Goal: Task Accomplishment & Management: Manage account settings

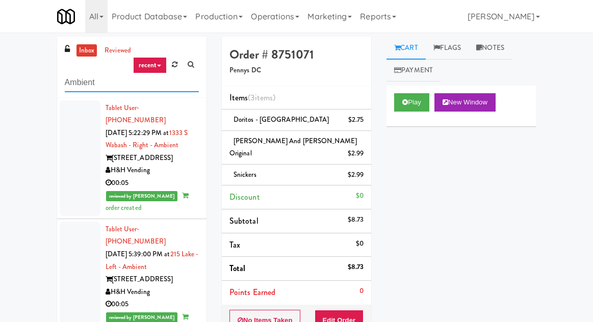
click at [72, 86] on input "Ambient" at bounding box center [132, 82] width 134 height 19
click at [65, 85] on input "Ambient" at bounding box center [132, 82] width 134 height 19
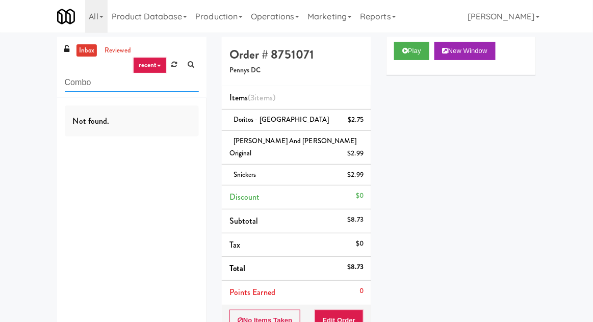
type input "Combo"
click at [35, 97] on div "inbox reviewed recent all unclear take inventory issue suspicious failed recent…" at bounding box center [296, 239] width 593 height 404
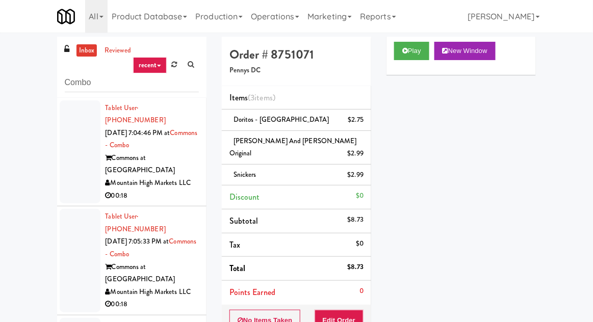
click at [67, 154] on div at bounding box center [80, 151] width 41 height 103
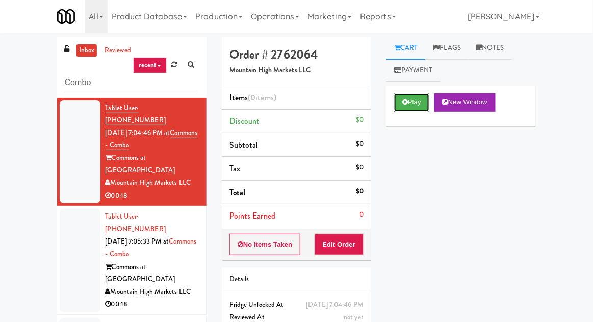
click at [408, 102] on button "Play" at bounding box center [411, 102] width 35 height 18
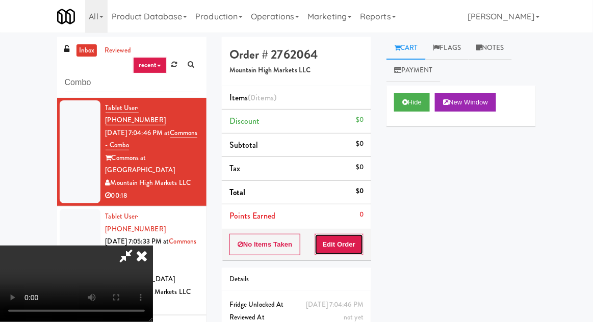
click at [345, 241] on button "Edit Order" at bounding box center [338, 244] width 49 height 21
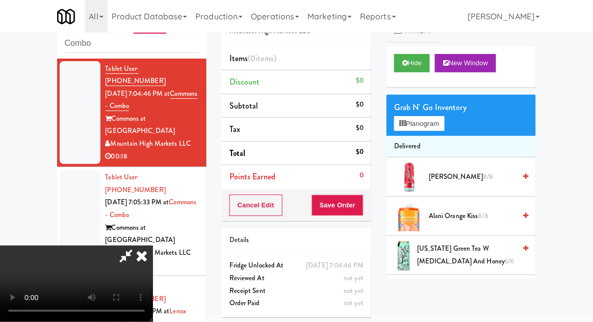
scroll to position [9, 0]
click at [453, 133] on div "Grab N' Go Inventory Planogram" at bounding box center [460, 115] width 149 height 41
click at [453, 122] on div "Grab N' Go Inventory Planogram" at bounding box center [460, 115] width 149 height 41
click at [444, 123] on button "Planogram" at bounding box center [419, 123] width 50 height 15
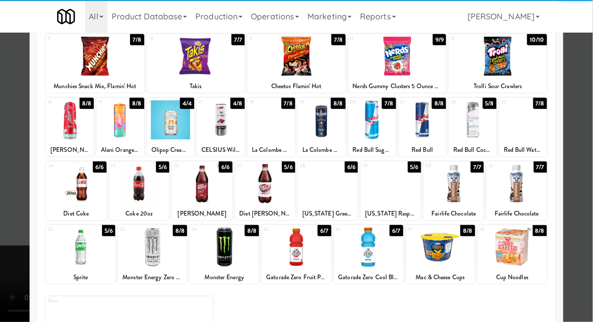
scroll to position [129, 0]
click at [366, 246] on div at bounding box center [368, 247] width 69 height 39
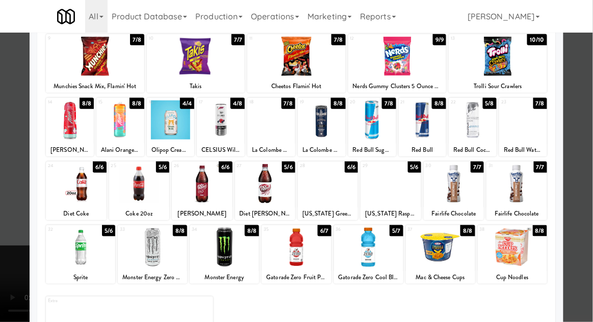
click at [588, 106] on div at bounding box center [296, 161] width 593 height 322
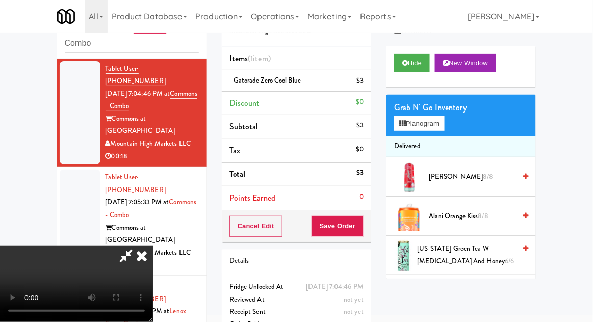
scroll to position [37, 0]
click at [444, 122] on button "Planogram" at bounding box center [419, 123] width 50 height 15
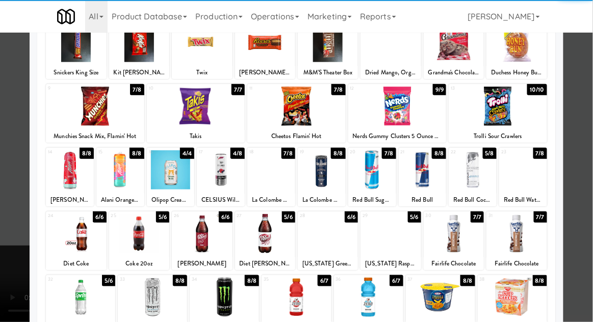
scroll to position [82, 0]
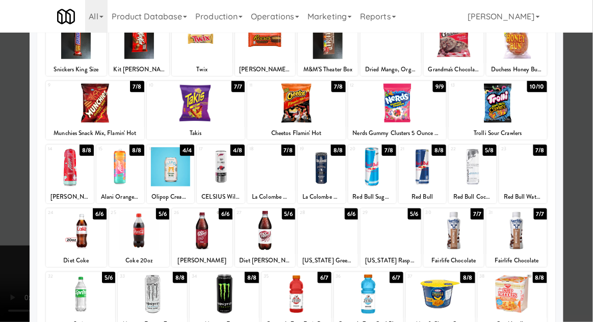
click at [489, 164] on div at bounding box center [472, 166] width 48 height 39
click at [1, 228] on div at bounding box center [296, 161] width 593 height 322
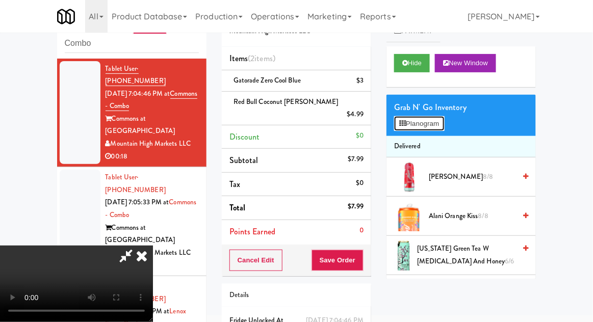
click at [444, 130] on button "Planogram" at bounding box center [419, 123] width 50 height 15
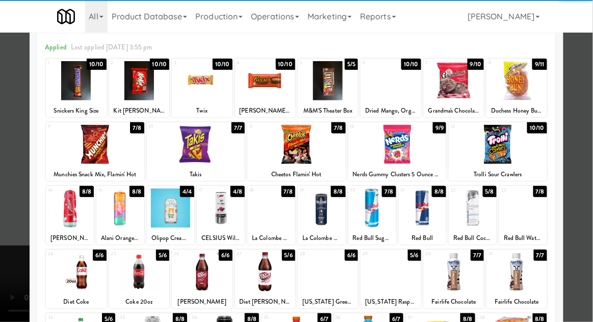
scroll to position [42, 0]
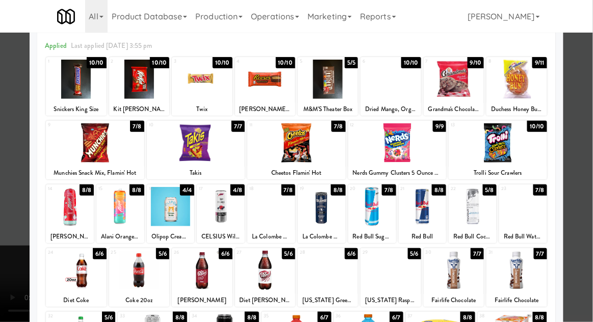
click at [586, 113] on div at bounding box center [296, 161] width 593 height 322
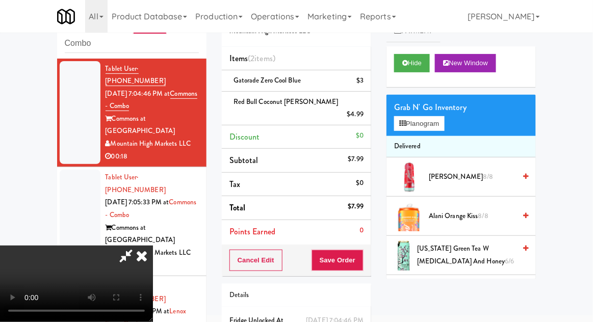
scroll to position [46, 0]
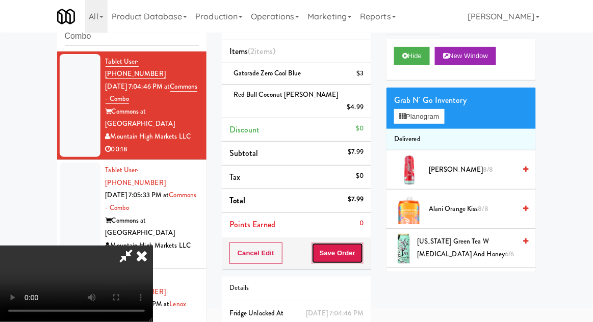
click at [360, 248] on button "Save Order" at bounding box center [337, 253] width 52 height 21
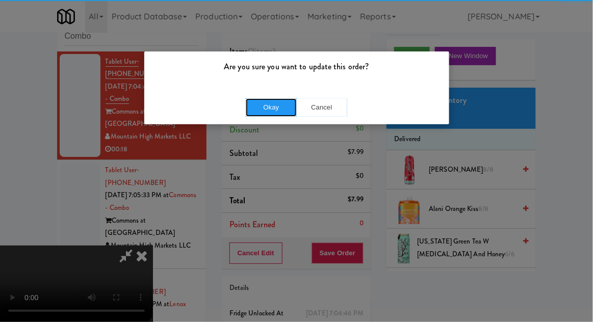
click at [272, 112] on button "Okay" at bounding box center [271, 107] width 51 height 18
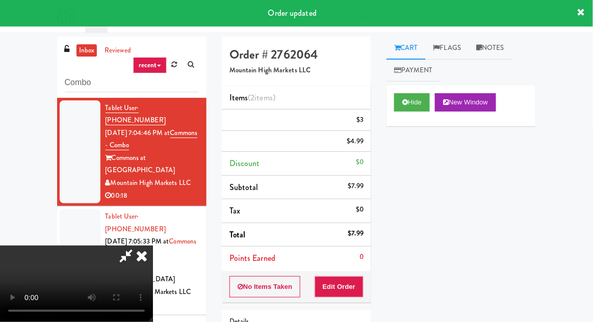
scroll to position [0, 0]
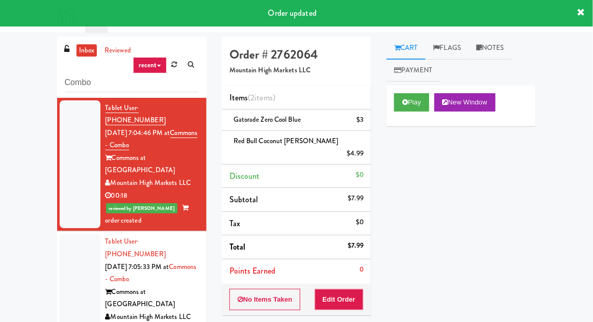
click at [73, 241] on div at bounding box center [80, 285] width 41 height 103
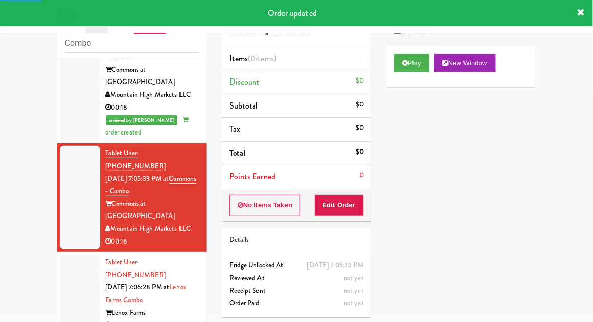
scroll to position [89, 0]
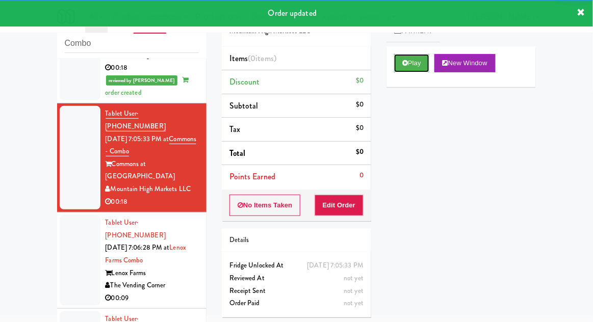
click at [394, 69] on button "Play" at bounding box center [411, 63] width 35 height 18
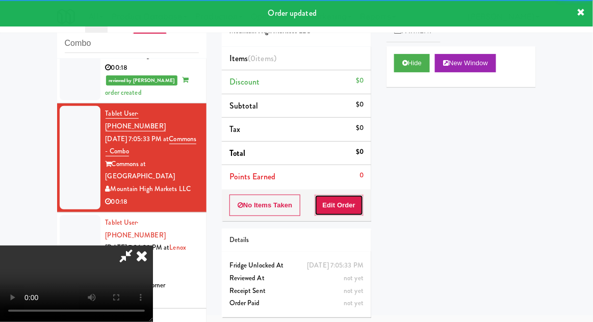
click at [355, 200] on button "Edit Order" at bounding box center [338, 205] width 49 height 21
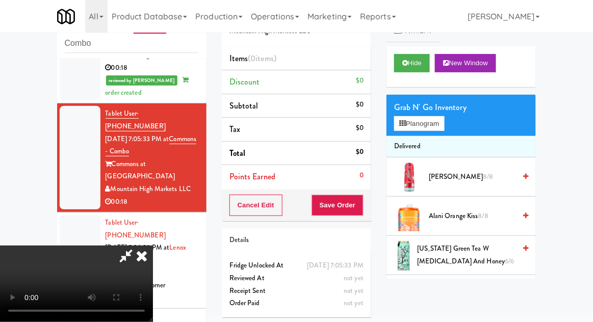
scroll to position [37, 0]
click at [444, 125] on button "Planogram" at bounding box center [419, 123] width 50 height 15
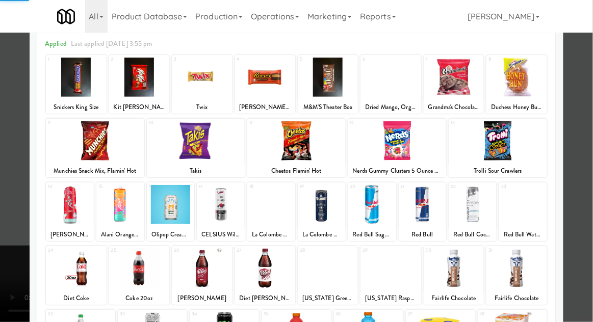
scroll to position [77, 0]
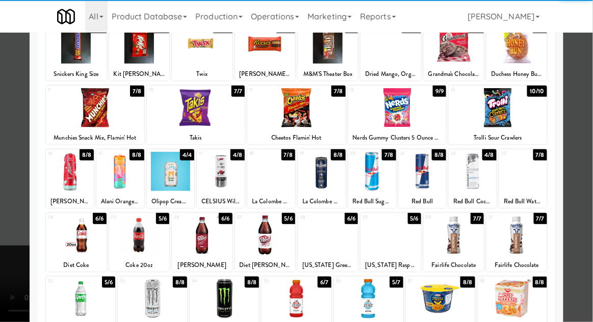
click at [472, 176] on div at bounding box center [472, 171] width 48 height 39
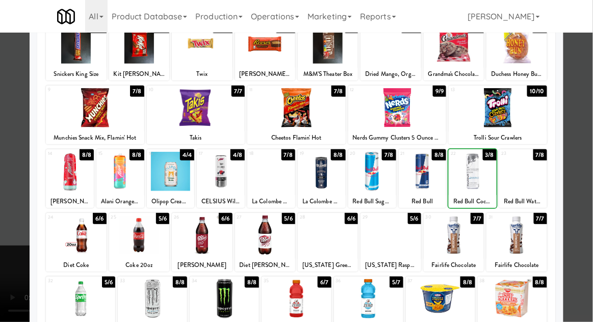
click at [590, 98] on div at bounding box center [296, 161] width 593 height 322
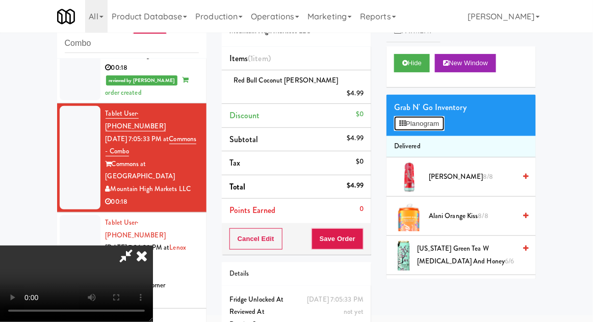
click at [444, 123] on button "Planogram" at bounding box center [419, 123] width 50 height 15
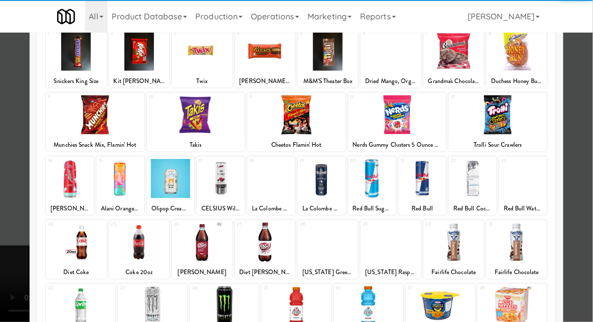
scroll to position [73, 0]
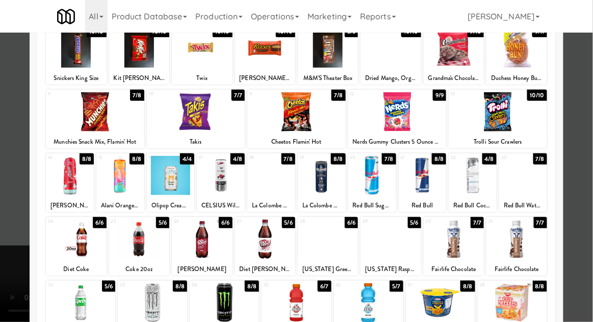
click at [321, 242] on div at bounding box center [328, 239] width 60 height 39
click at [590, 99] on div at bounding box center [296, 161] width 593 height 322
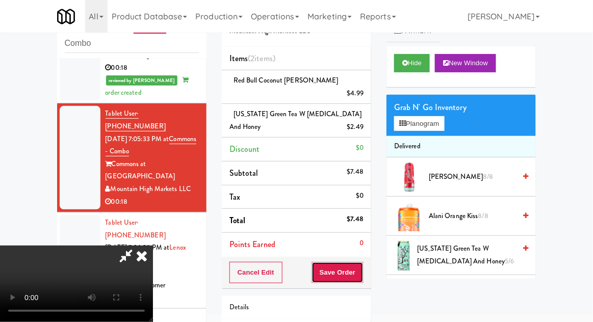
click at [363, 262] on button "Save Order" at bounding box center [337, 272] width 52 height 21
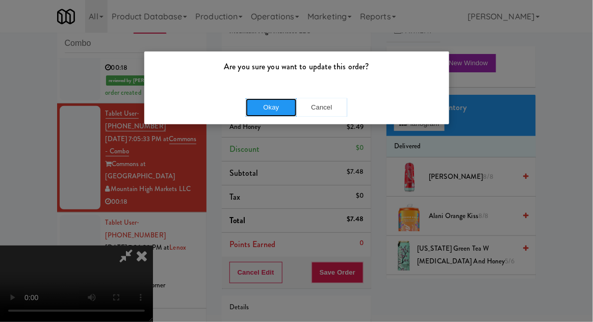
click at [263, 109] on button "Okay" at bounding box center [271, 107] width 51 height 18
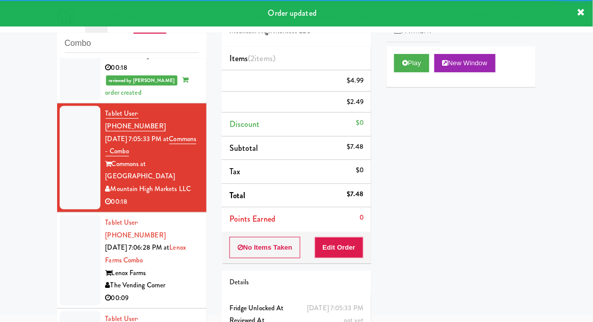
click at [64, 219] on div at bounding box center [80, 260] width 41 height 91
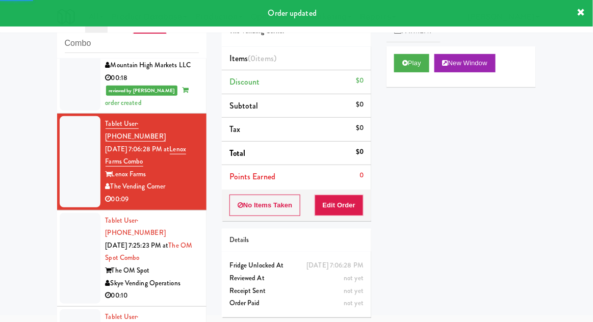
scroll to position [214, 0]
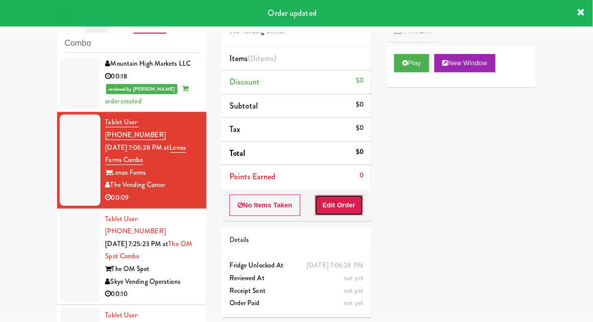
click at [352, 206] on button "Edit Order" at bounding box center [338, 205] width 49 height 21
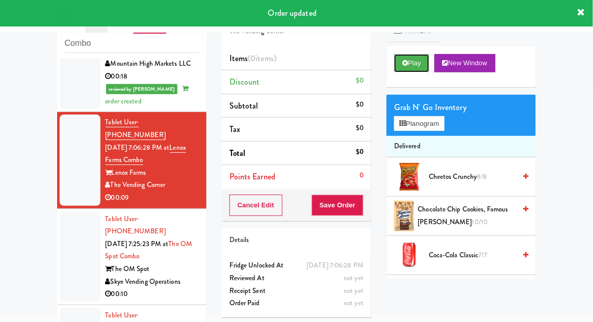
click at [399, 65] on button "Play" at bounding box center [411, 63] width 35 height 18
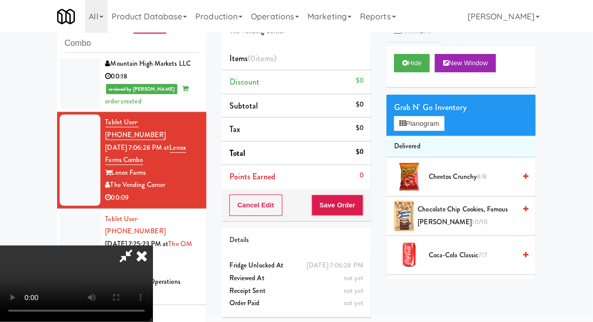
scroll to position [37, 0]
click at [441, 121] on button "Planogram" at bounding box center [419, 123] width 50 height 15
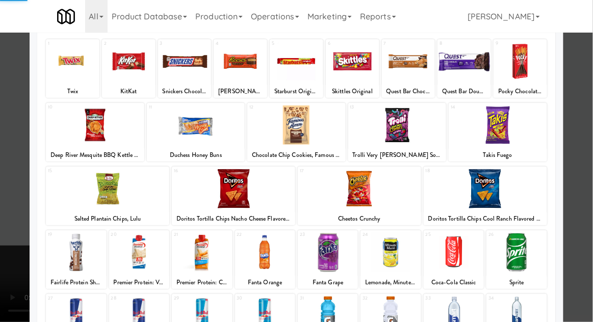
scroll to position [82, 0]
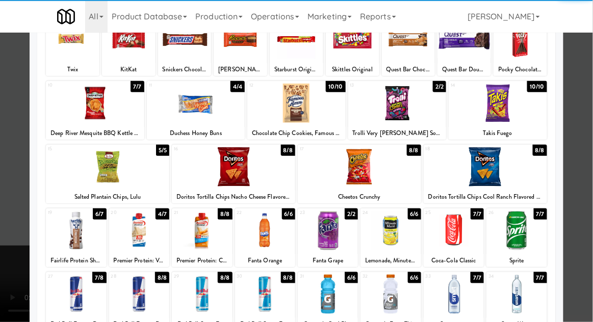
click at [393, 295] on div at bounding box center [390, 294] width 60 height 39
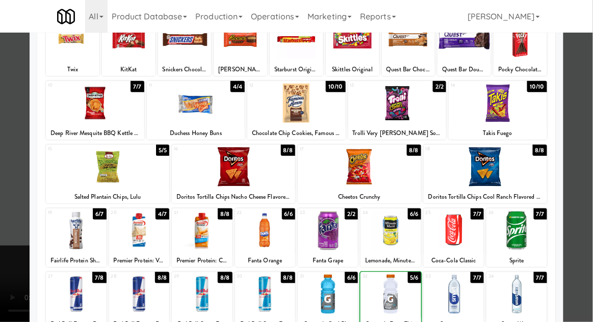
click at [589, 145] on div at bounding box center [296, 161] width 593 height 322
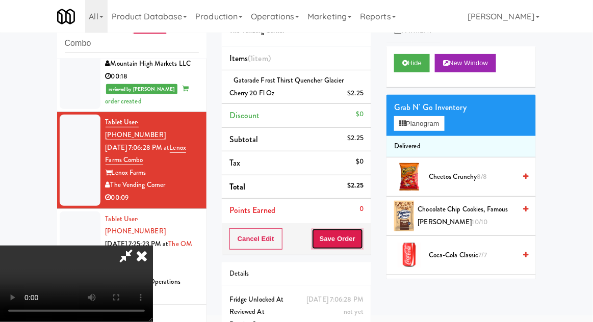
click at [361, 239] on button "Save Order" at bounding box center [337, 238] width 52 height 21
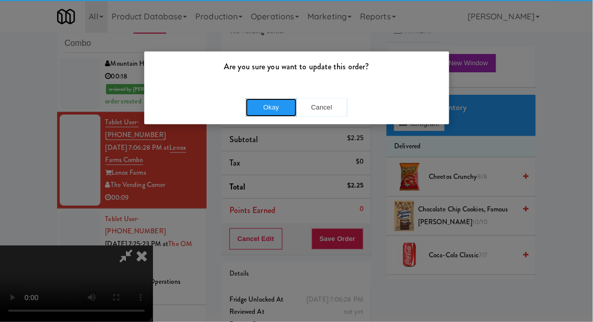
click at [272, 107] on button "Okay" at bounding box center [271, 107] width 51 height 18
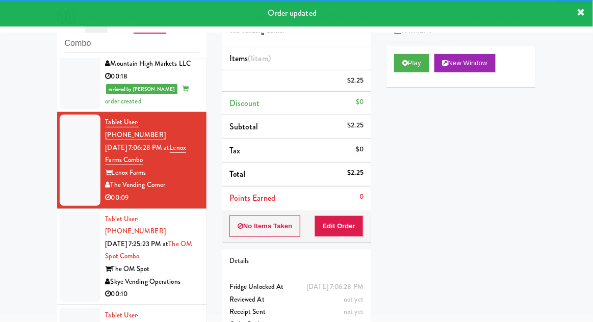
click at [67, 211] on div at bounding box center [80, 256] width 41 height 91
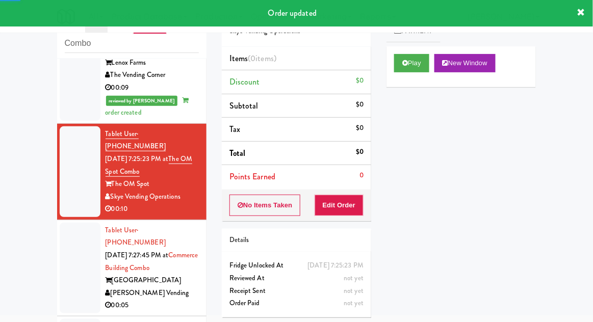
scroll to position [324, 0]
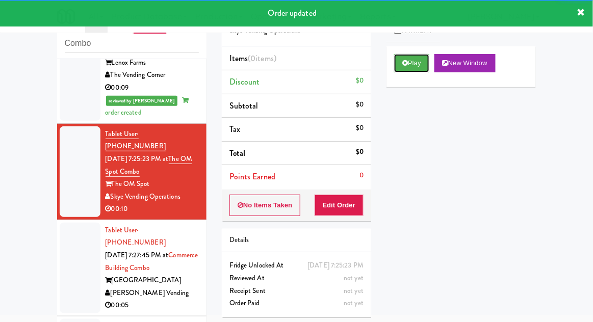
click at [408, 70] on button "Play" at bounding box center [411, 63] width 35 height 18
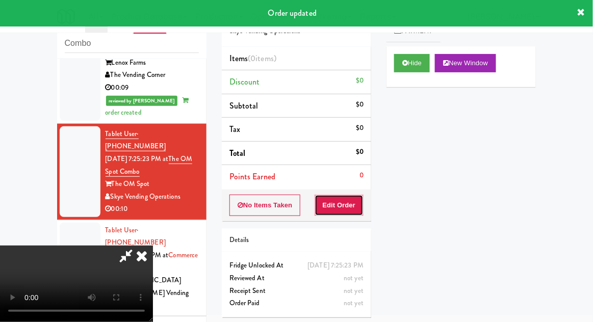
click at [350, 206] on button "Edit Order" at bounding box center [338, 205] width 49 height 21
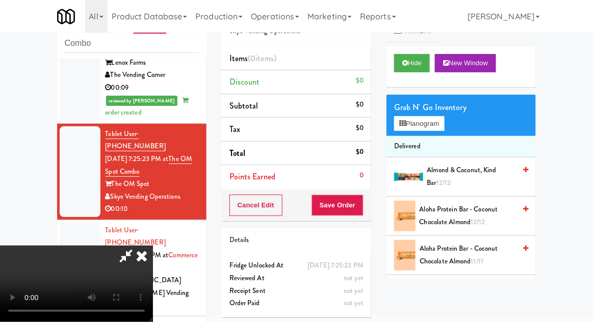
scroll to position [0, 0]
click at [444, 128] on button "Planogram" at bounding box center [419, 123] width 50 height 15
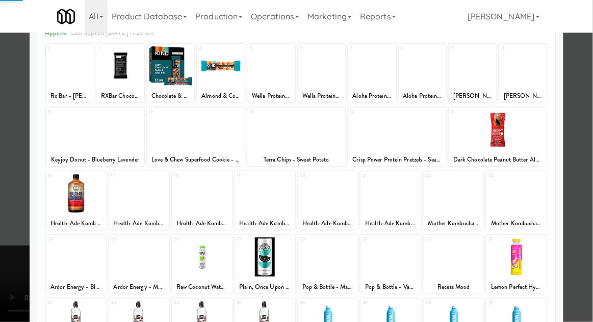
scroll to position [76, 0]
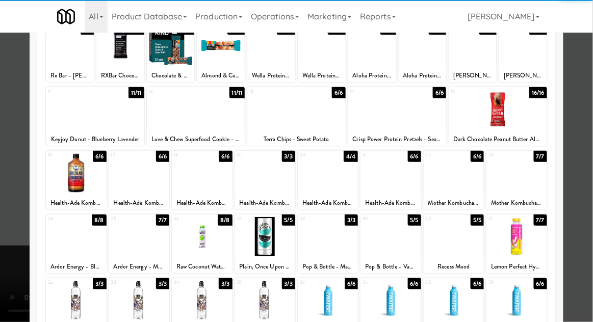
click at [585, 150] on div at bounding box center [296, 161] width 593 height 322
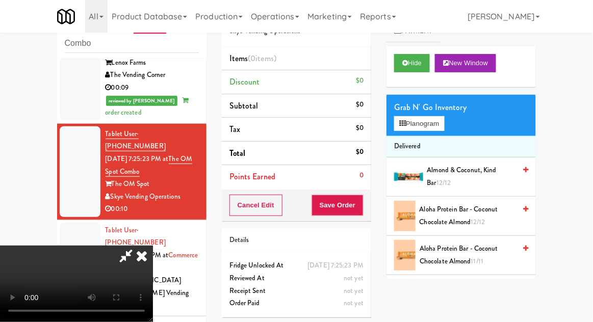
click at [453, 126] on div "Grab N' Go Inventory Planogram" at bounding box center [460, 115] width 149 height 41
click at [439, 127] on button "Planogram" at bounding box center [419, 123] width 50 height 15
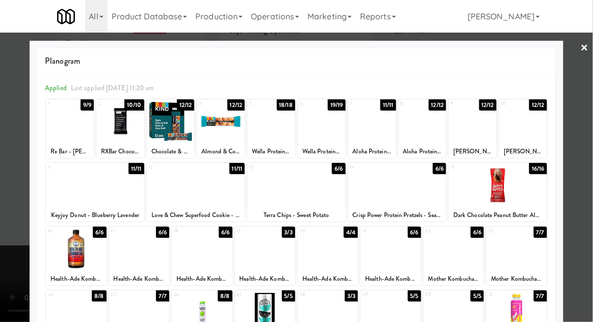
click at [261, 258] on div at bounding box center [265, 248] width 60 height 39
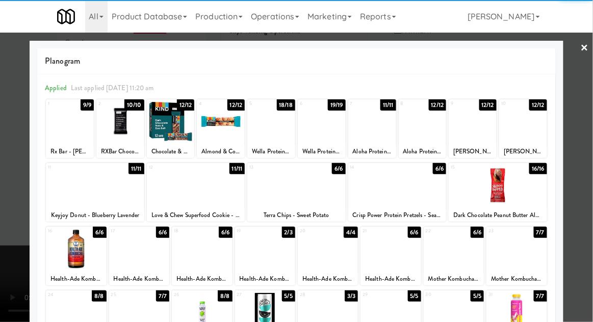
click at [579, 158] on div at bounding box center [296, 161] width 593 height 322
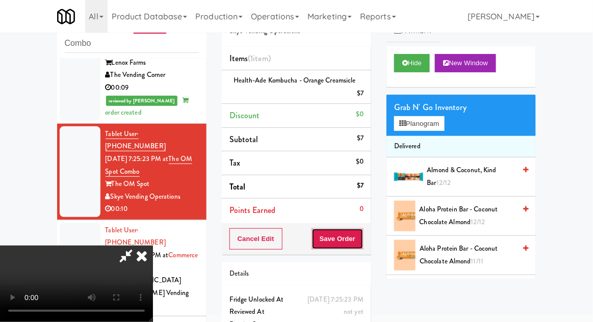
click at [363, 238] on button "Save Order" at bounding box center [337, 238] width 52 height 21
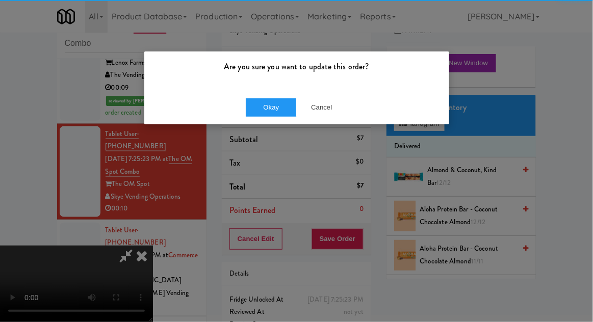
click at [266, 92] on div "Okay Cancel" at bounding box center [296, 107] width 305 height 34
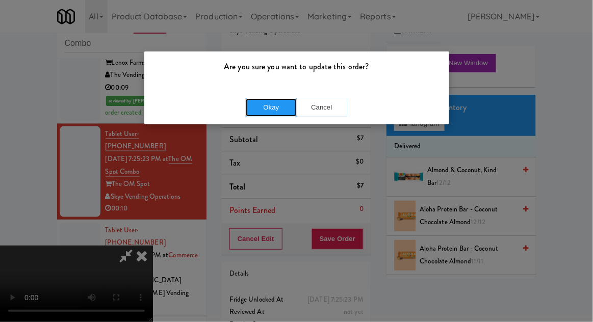
click at [262, 110] on button "Okay" at bounding box center [271, 107] width 51 height 18
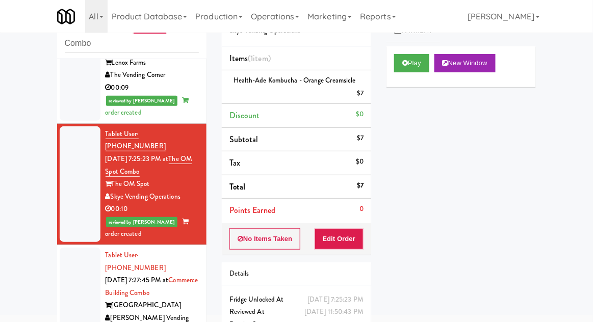
click at [69, 248] on div at bounding box center [80, 293] width 41 height 91
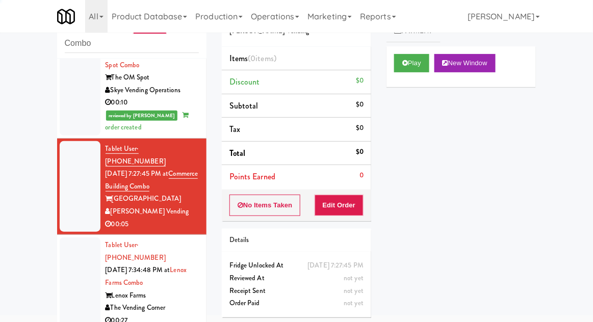
scroll to position [431, 0]
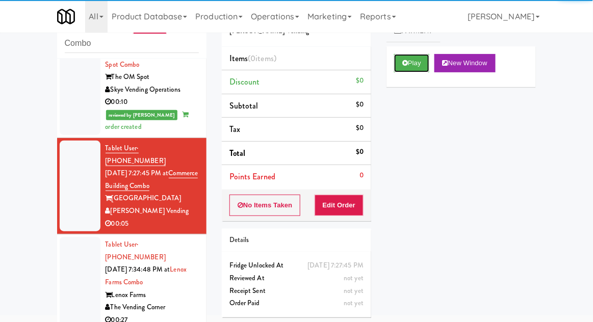
click at [396, 69] on button "Play" at bounding box center [411, 63] width 35 height 18
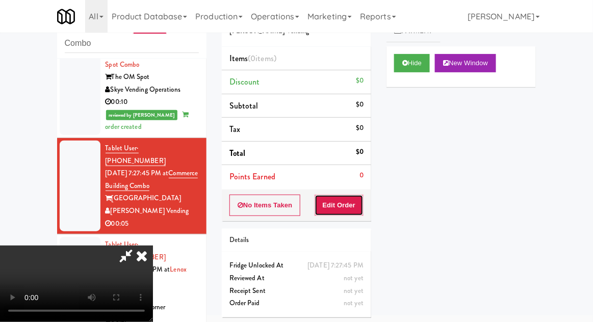
click at [354, 210] on button "Edit Order" at bounding box center [338, 205] width 49 height 21
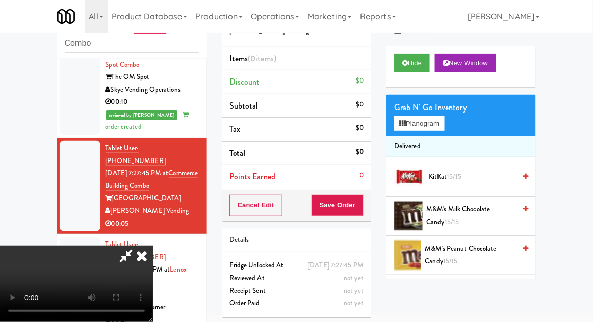
scroll to position [0, 0]
click at [153, 246] on icon at bounding box center [141, 256] width 22 height 20
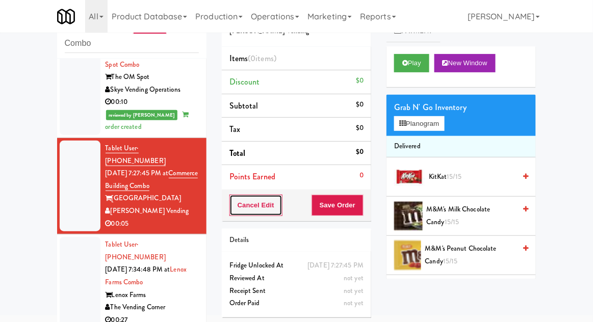
click at [250, 203] on button "Cancel Edit" at bounding box center [255, 205] width 53 height 21
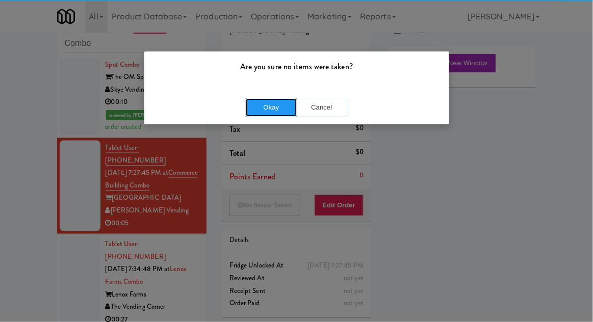
click at [256, 105] on button "Okay" at bounding box center [271, 107] width 51 height 18
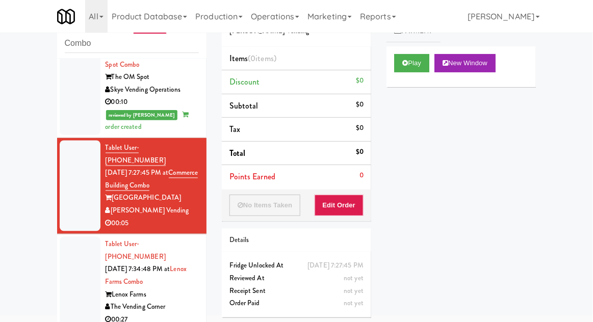
click at [74, 237] on div at bounding box center [80, 282] width 41 height 91
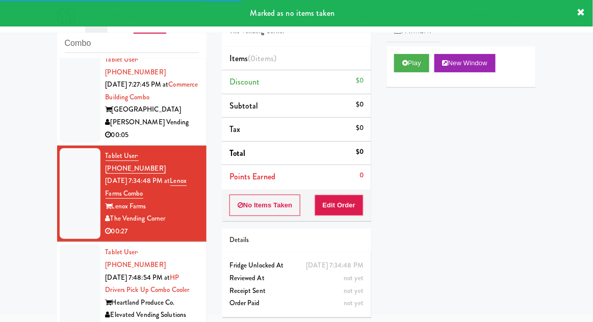
scroll to position [545, 0]
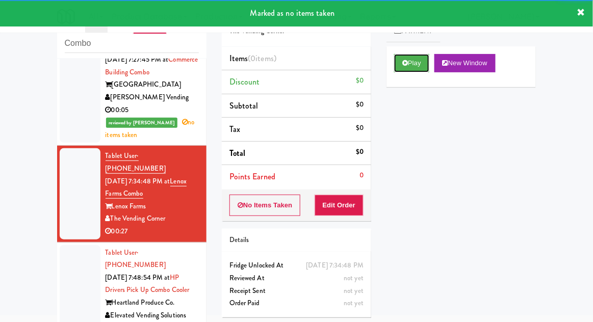
click at [410, 70] on button "Play" at bounding box center [411, 63] width 35 height 18
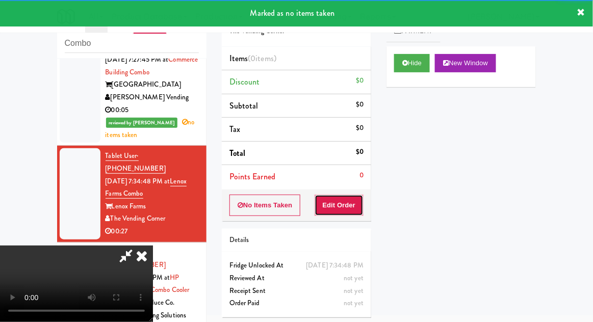
click at [352, 196] on button "Edit Order" at bounding box center [338, 205] width 49 height 21
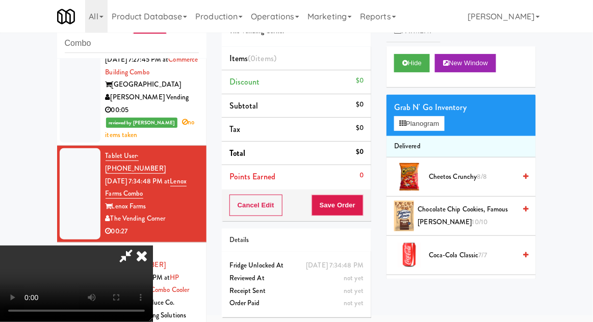
scroll to position [37, 0]
click at [437, 127] on button "Planogram" at bounding box center [419, 123] width 50 height 15
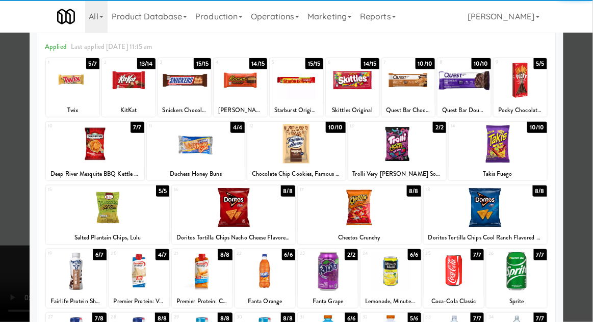
scroll to position [75, 0]
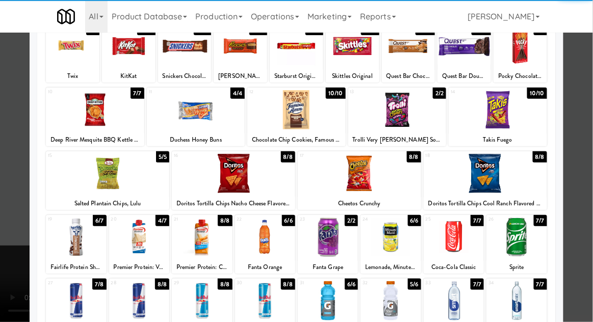
click at [326, 243] on div at bounding box center [328, 237] width 60 height 39
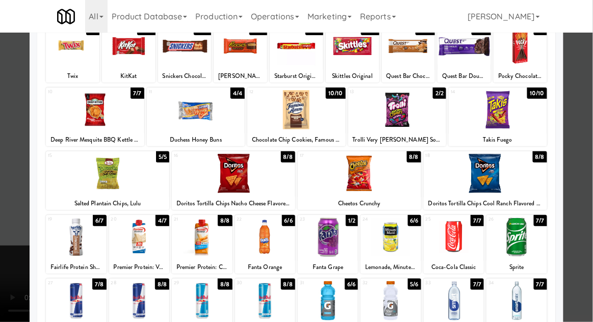
click at [588, 151] on div at bounding box center [296, 161] width 593 height 322
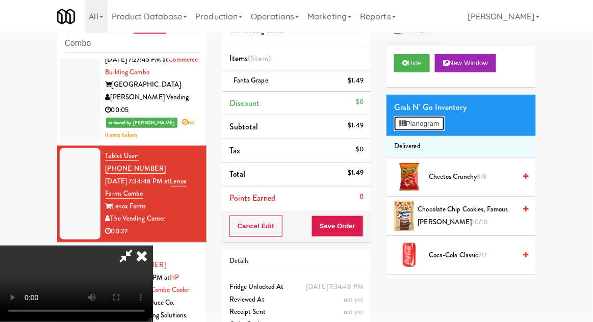
click at [438, 129] on button "Planogram" at bounding box center [419, 123] width 50 height 15
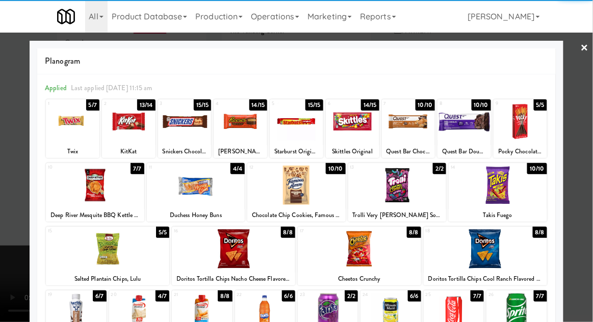
click at [336, 308] on div at bounding box center [328, 312] width 60 height 39
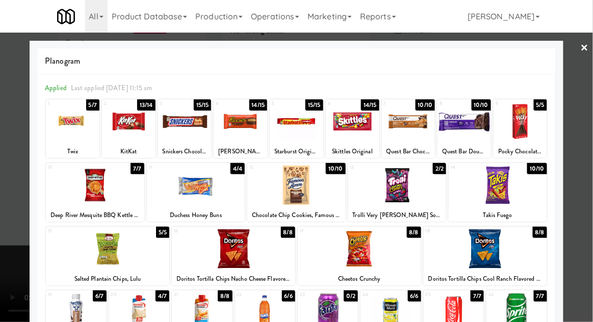
click at [587, 149] on div at bounding box center [296, 161] width 593 height 322
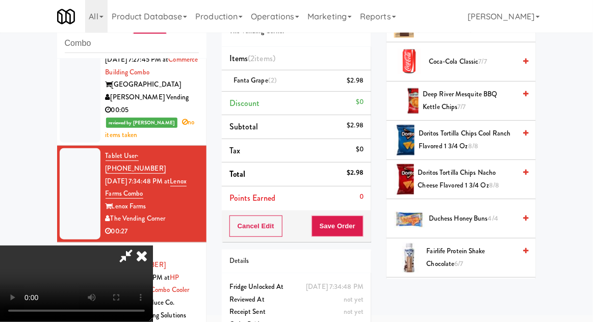
scroll to position [194, 0]
click at [484, 141] on span "Doritos Tortilla Chips Cool Ranch Flavored 1 3/4 Oz 8/8" at bounding box center [466, 139] width 97 height 25
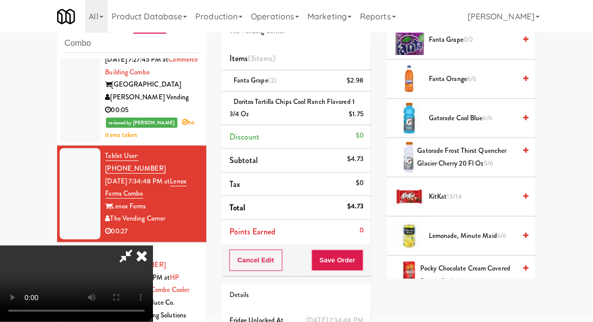
scroll to position [448, 0]
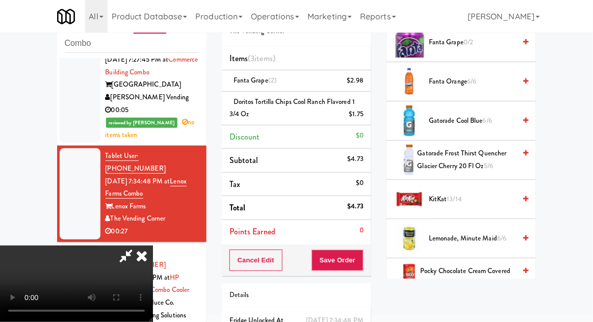
click at [482, 194] on span "KitKat 13/14" at bounding box center [472, 199] width 87 height 13
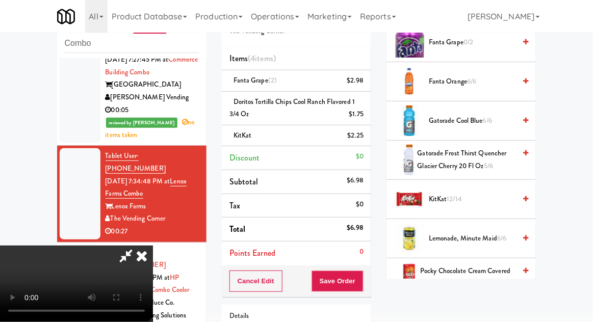
scroll to position [37, 0]
click at [369, 283] on div "Cancel Edit Save Order" at bounding box center [296, 282] width 149 height 32
click at [362, 284] on button "Save Order" at bounding box center [337, 281] width 52 height 21
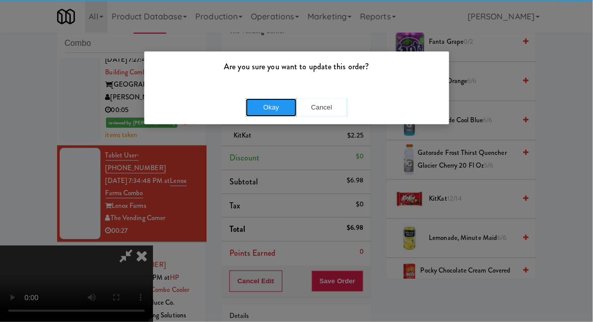
click at [272, 102] on button "Okay" at bounding box center [271, 107] width 51 height 18
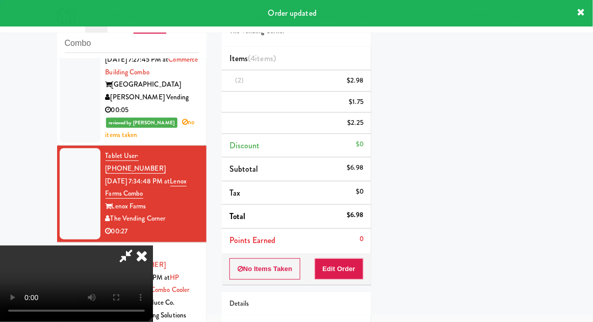
scroll to position [0, 0]
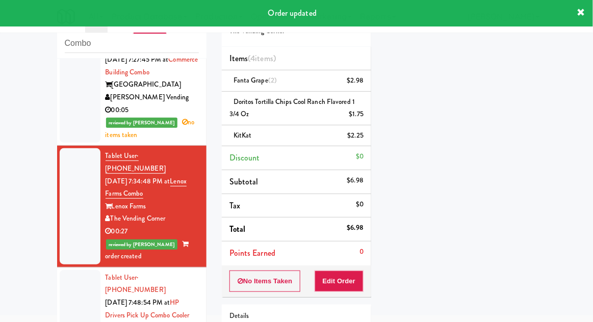
click at [64, 270] on div at bounding box center [80, 315] width 41 height 91
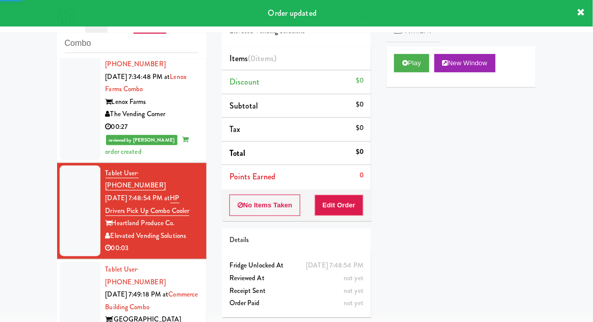
scroll to position [649, 0]
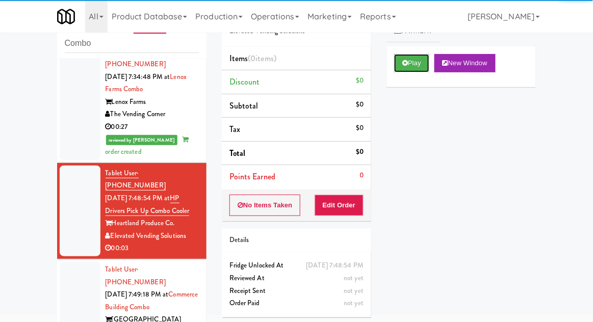
click at [405, 56] on button "Play" at bounding box center [411, 63] width 35 height 18
click at [349, 201] on button "Edit Order" at bounding box center [338, 205] width 49 height 21
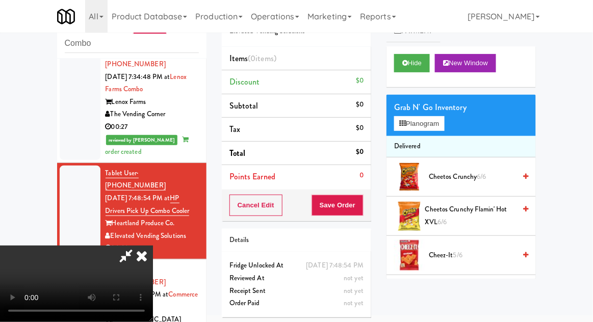
scroll to position [0, 0]
click at [438, 125] on button "Planogram" at bounding box center [419, 123] width 50 height 15
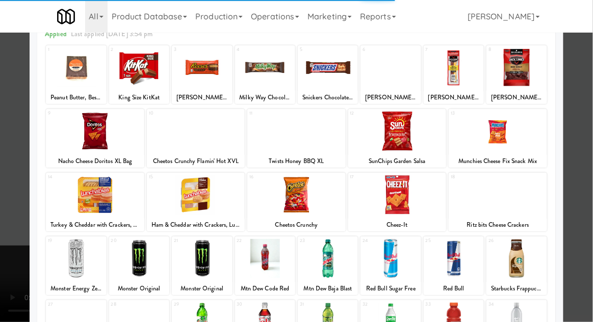
scroll to position [54, 0]
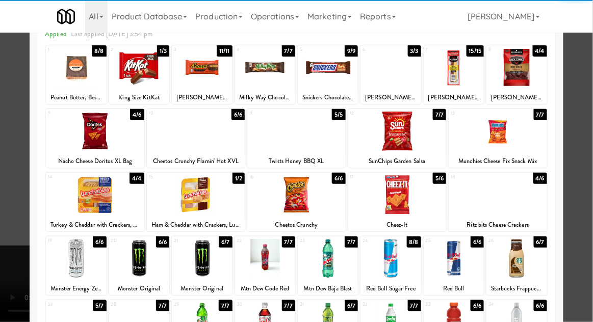
click at [201, 254] on div at bounding box center [202, 258] width 60 height 39
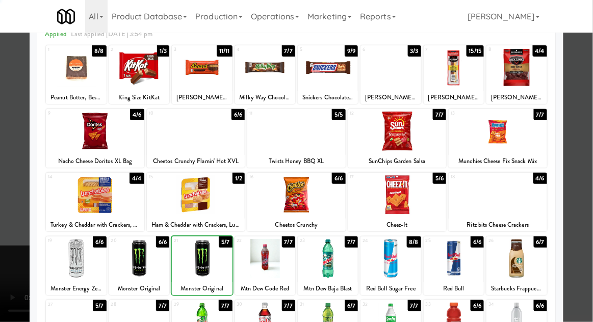
click at [587, 150] on div at bounding box center [296, 161] width 593 height 322
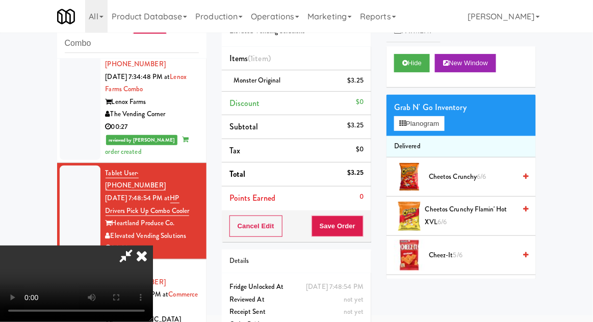
scroll to position [37, 0]
click at [358, 231] on button "Save Order" at bounding box center [337, 226] width 52 height 21
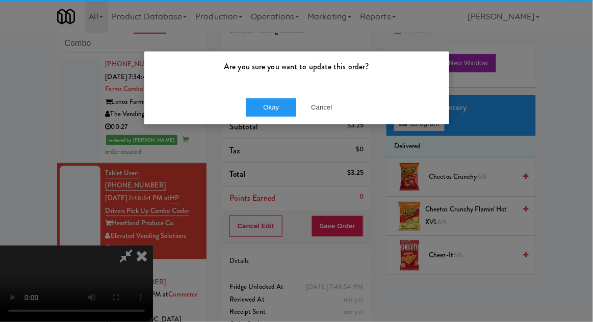
click at [262, 91] on div "Okay Cancel" at bounding box center [296, 107] width 305 height 34
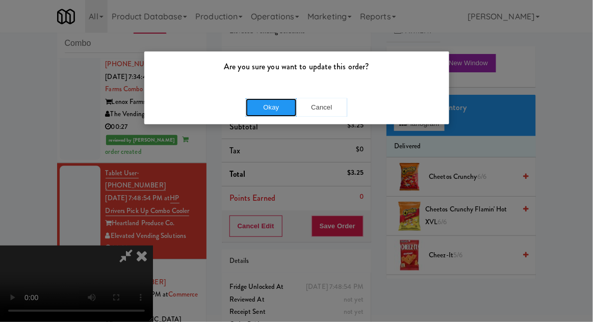
click at [255, 115] on button "Okay" at bounding box center [271, 107] width 51 height 18
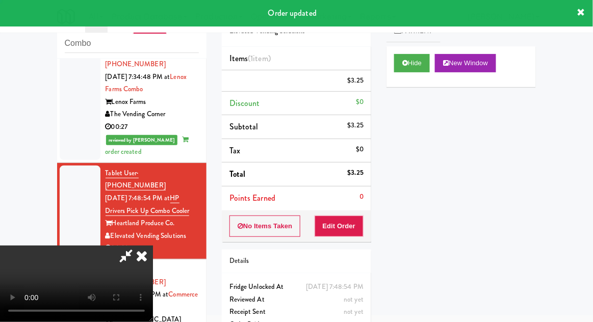
scroll to position [0, 0]
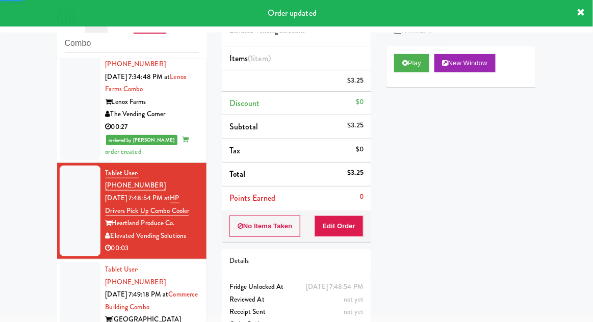
click at [62, 262] on div at bounding box center [80, 307] width 41 height 91
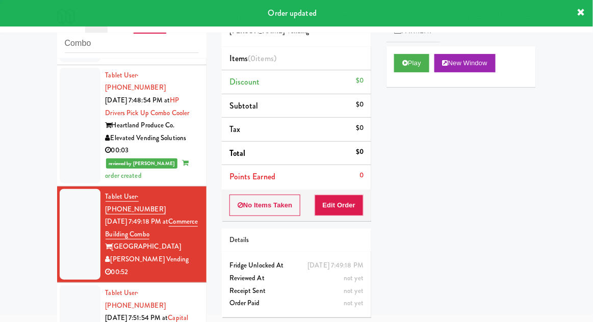
scroll to position [755, 0]
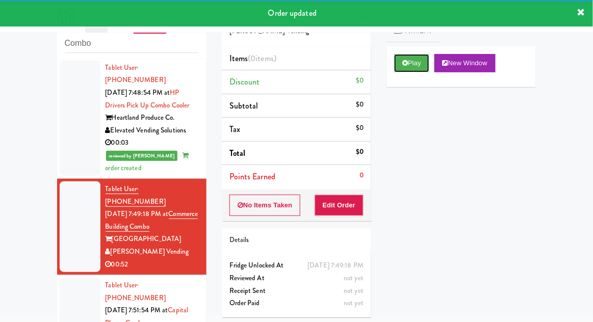
click at [408, 66] on button "Play" at bounding box center [411, 63] width 35 height 18
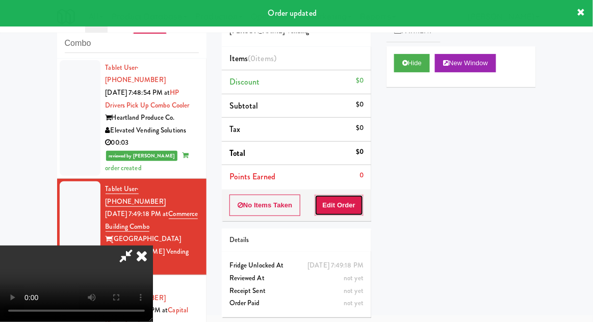
click at [351, 204] on button "Edit Order" at bounding box center [338, 205] width 49 height 21
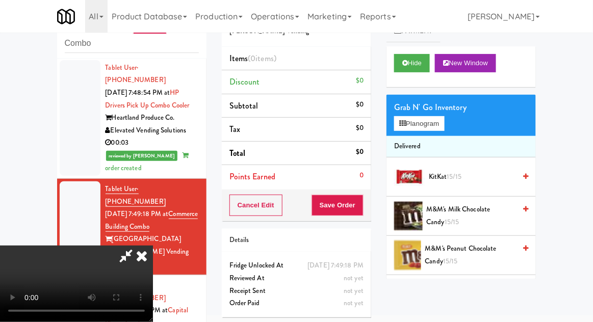
scroll to position [0, 0]
click at [153, 246] on icon at bounding box center [141, 256] width 22 height 20
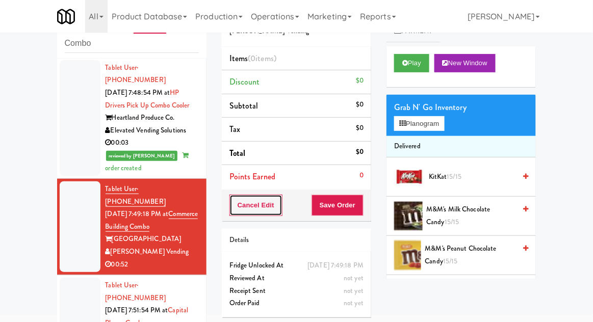
click at [247, 195] on button "Cancel Edit" at bounding box center [255, 205] width 53 height 21
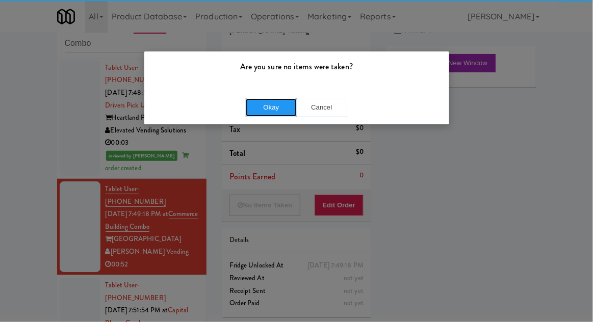
click at [271, 111] on button "Okay" at bounding box center [271, 107] width 51 height 18
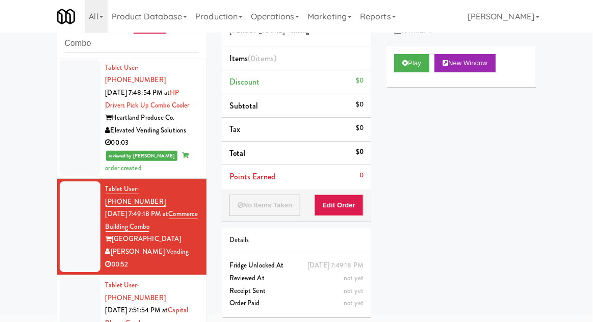
click at [70, 278] on div at bounding box center [80, 323] width 41 height 91
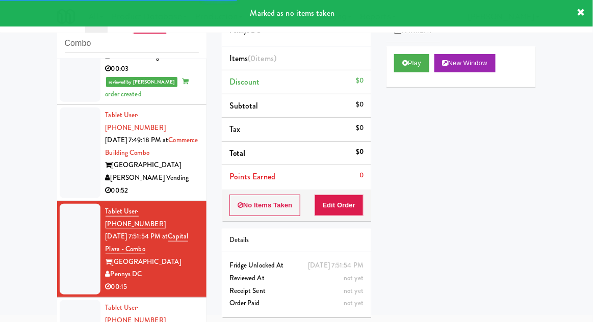
scroll to position [835, 0]
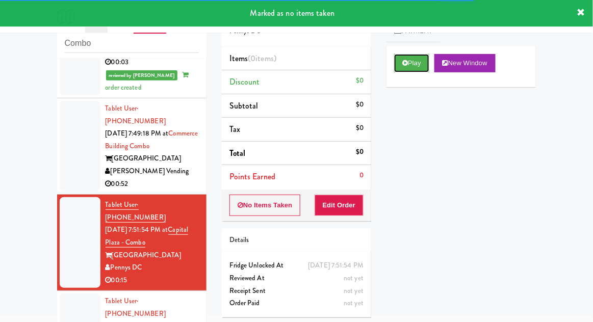
click at [417, 67] on button "Play" at bounding box center [411, 63] width 35 height 18
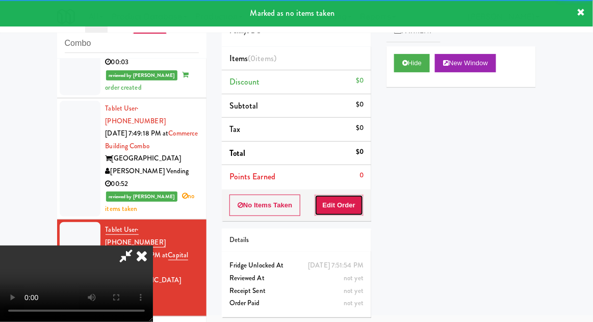
click at [357, 204] on button "Edit Order" at bounding box center [338, 205] width 49 height 21
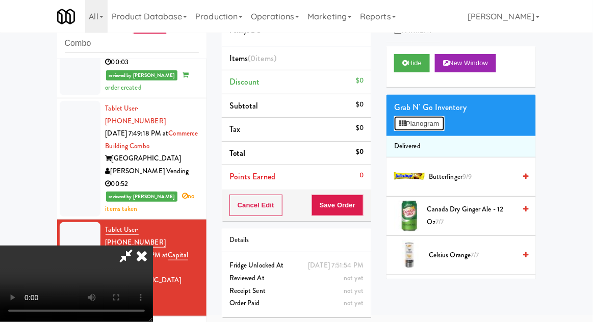
click at [443, 123] on button "Planogram" at bounding box center [419, 123] width 50 height 15
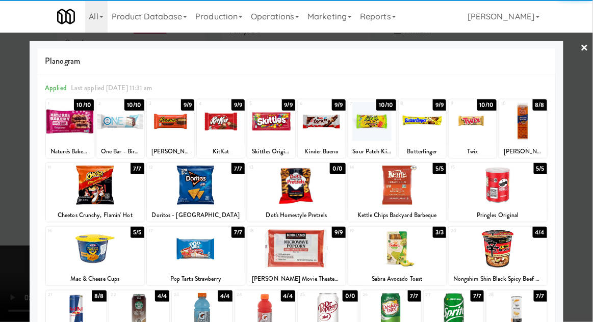
click at [393, 187] on div at bounding box center [397, 185] width 98 height 39
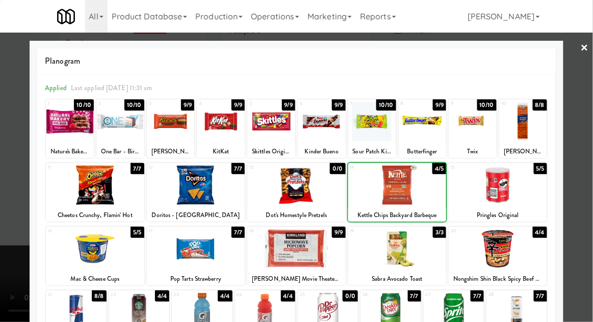
click at [590, 154] on div at bounding box center [296, 161] width 593 height 322
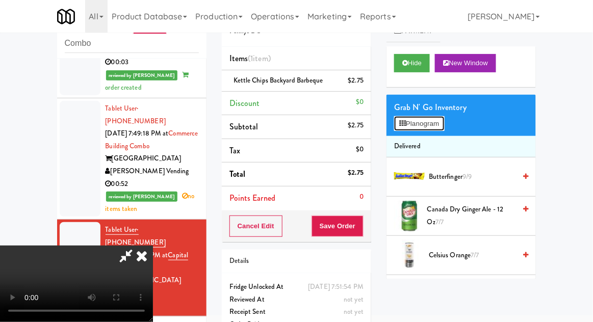
click at [444, 124] on button "Planogram" at bounding box center [419, 123] width 50 height 15
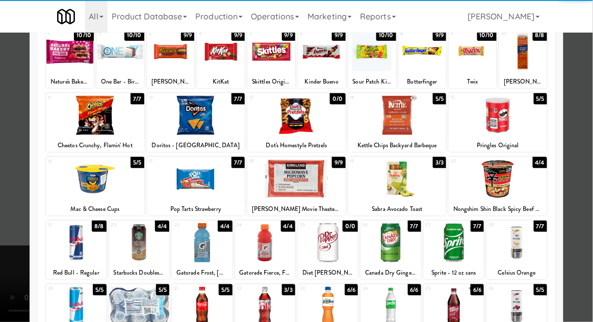
scroll to position [72, 0]
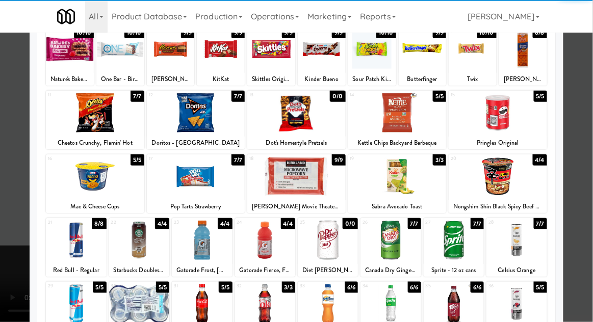
click at [272, 307] on div at bounding box center [265, 303] width 60 height 39
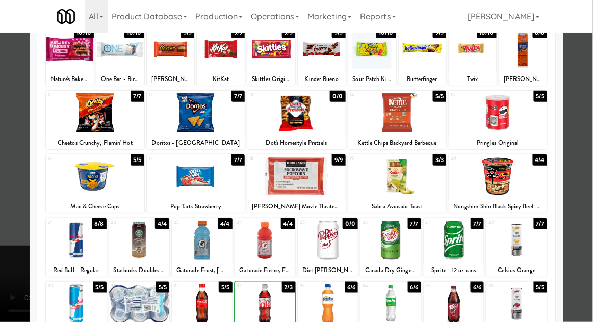
click at [588, 162] on div at bounding box center [296, 161] width 593 height 322
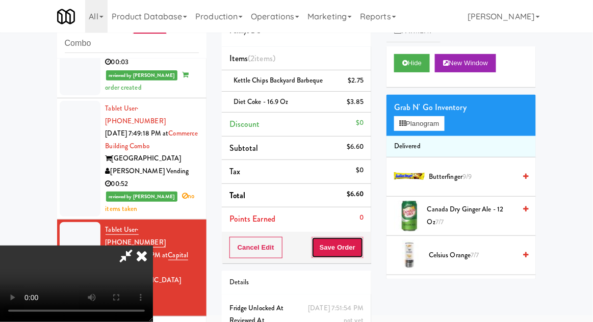
click at [363, 255] on button "Save Order" at bounding box center [337, 247] width 52 height 21
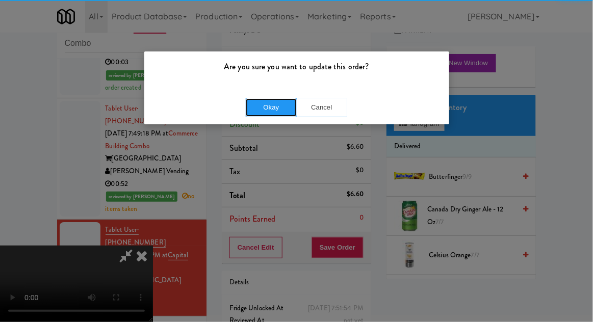
click at [268, 108] on button "Okay" at bounding box center [271, 107] width 51 height 18
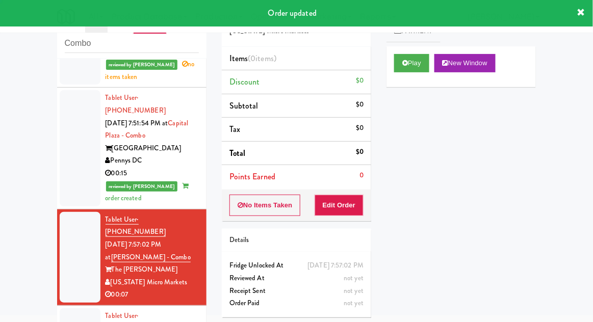
scroll to position [967, 0]
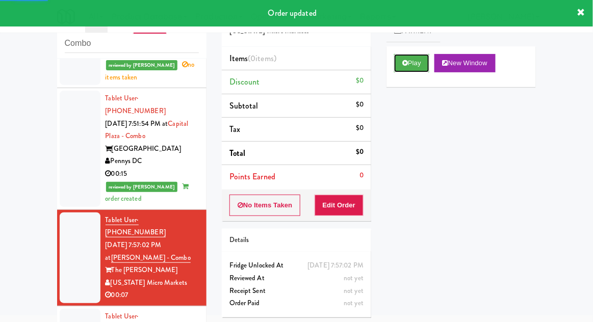
click at [394, 61] on button "Play" at bounding box center [411, 63] width 35 height 18
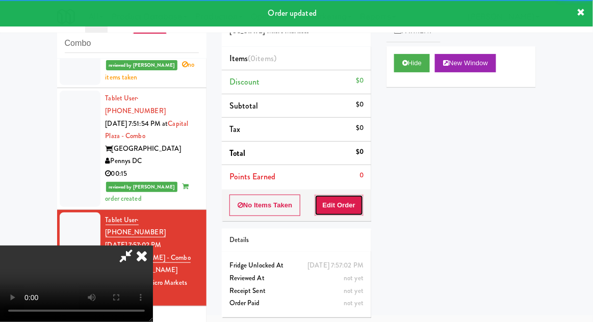
click at [349, 204] on button "Edit Order" at bounding box center [338, 205] width 49 height 21
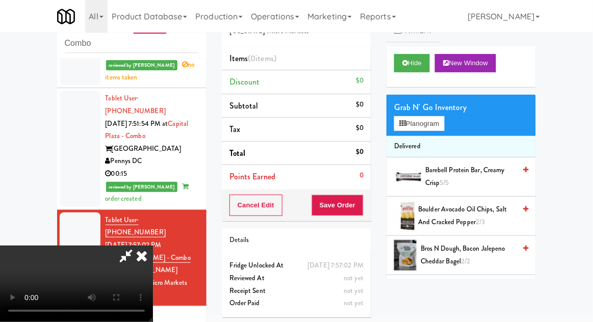
scroll to position [0, 0]
click at [440, 129] on button "Planogram" at bounding box center [419, 123] width 50 height 15
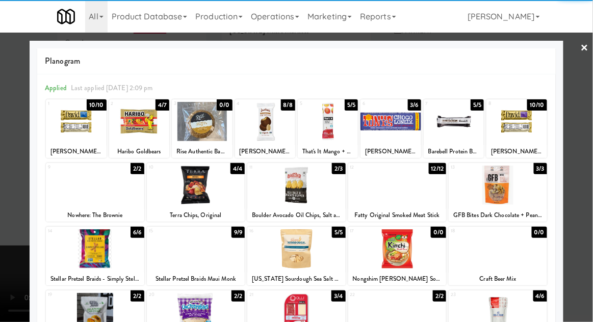
click at [134, 127] on div at bounding box center [139, 121] width 60 height 39
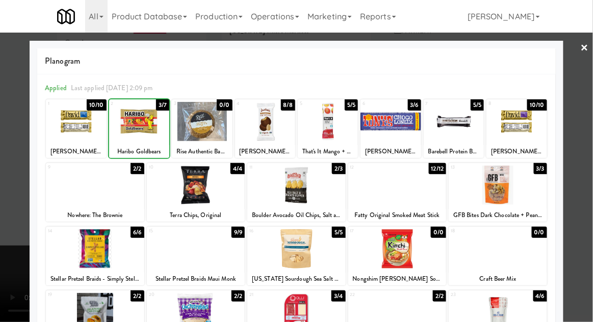
click at [135, 131] on div at bounding box center [139, 121] width 60 height 39
click at [588, 151] on div at bounding box center [296, 161] width 593 height 322
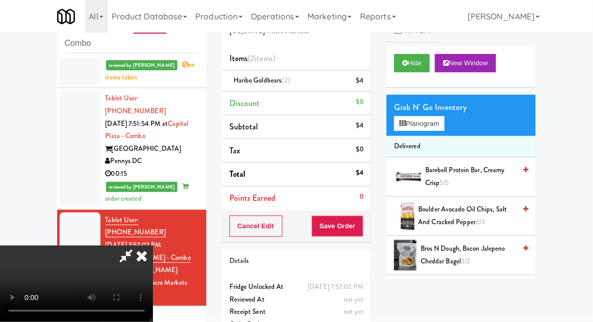
scroll to position [37, 0]
click at [362, 227] on button "Save Order" at bounding box center [337, 226] width 52 height 21
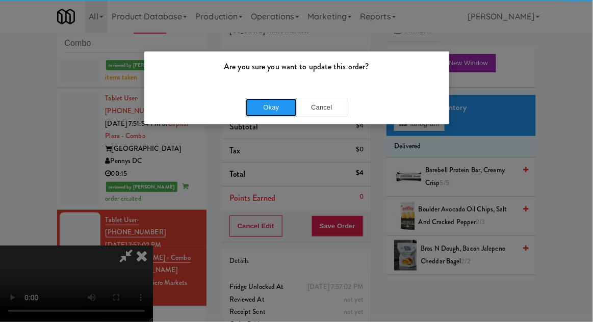
click at [279, 109] on button "Okay" at bounding box center [271, 107] width 51 height 18
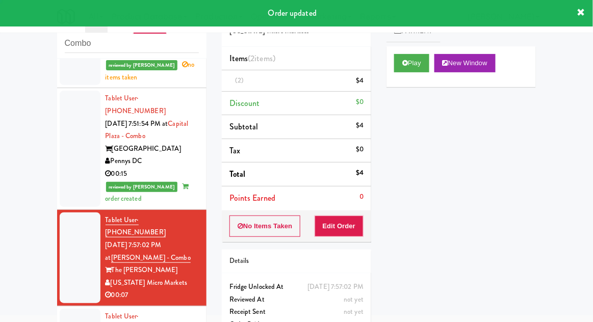
scroll to position [0, 0]
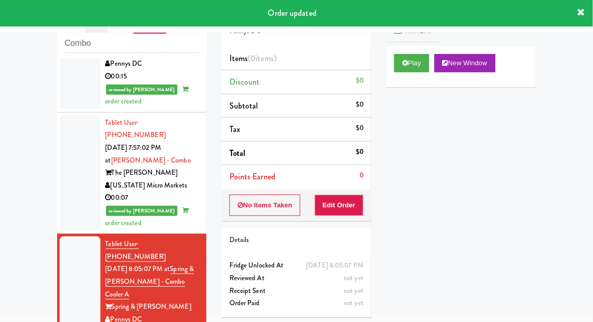
scroll to position [1064, 0]
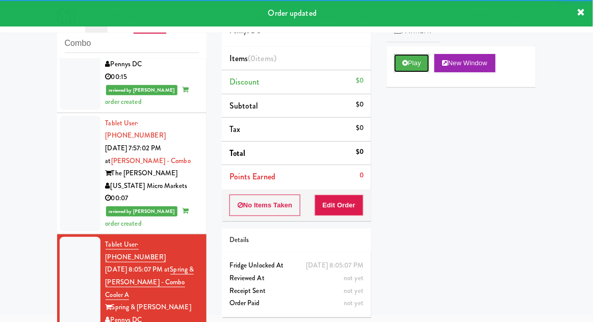
click at [396, 69] on button "Play" at bounding box center [411, 63] width 35 height 18
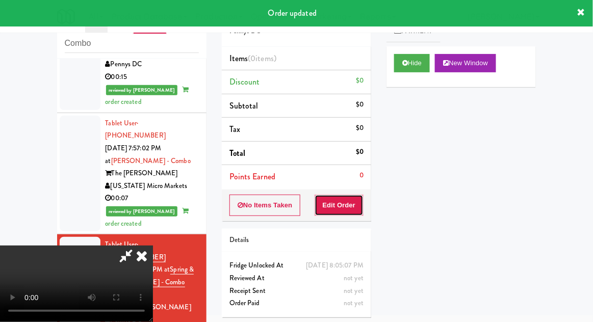
click at [339, 205] on button "Edit Order" at bounding box center [338, 205] width 49 height 21
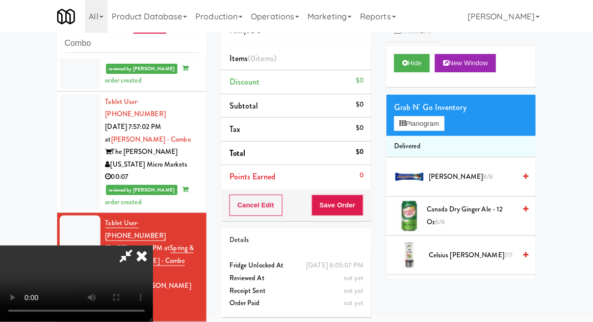
scroll to position [0, 0]
click at [442, 123] on button "Planogram" at bounding box center [419, 123] width 50 height 15
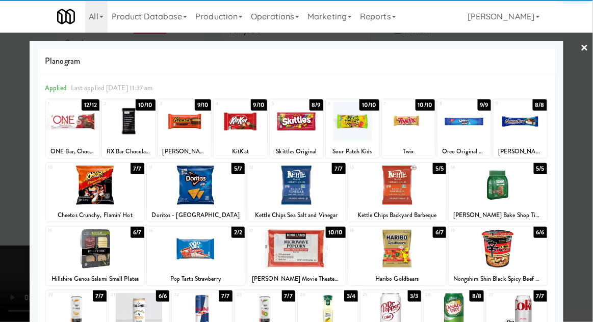
click at [296, 188] on div at bounding box center [296, 185] width 98 height 39
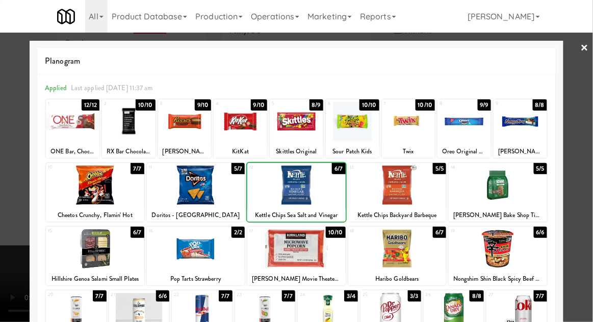
click at [588, 162] on div at bounding box center [296, 161] width 593 height 322
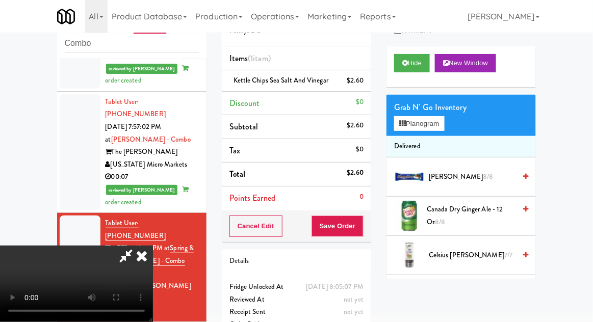
scroll to position [37, 0]
click at [362, 225] on button "Save Order" at bounding box center [337, 226] width 52 height 21
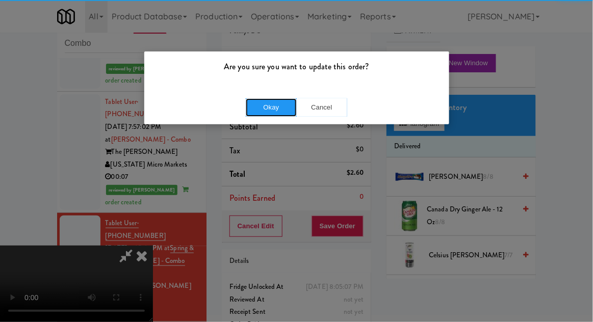
click at [266, 111] on button "Okay" at bounding box center [271, 107] width 51 height 18
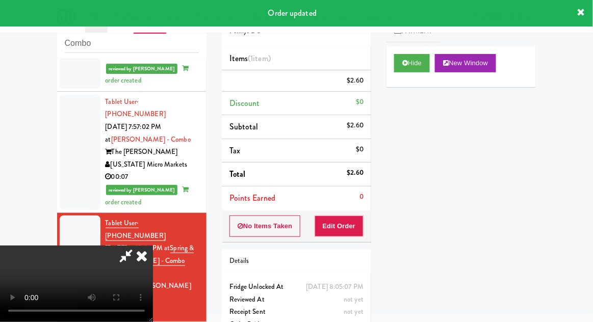
scroll to position [0, 0]
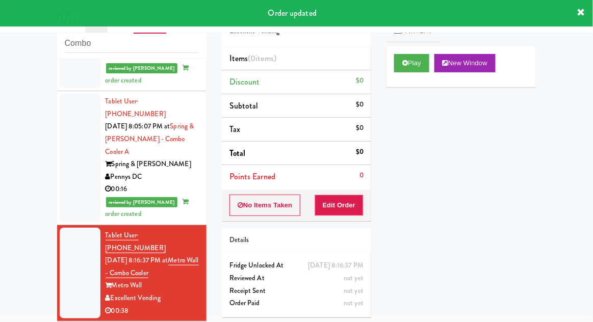
scroll to position [1210, 0]
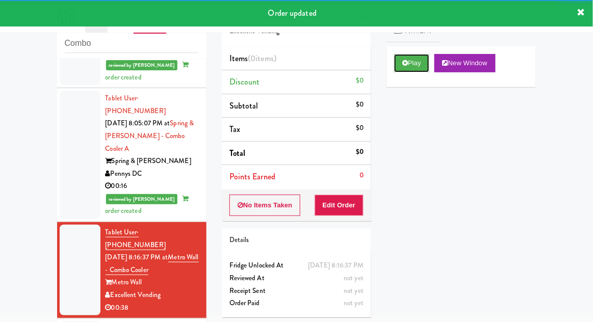
click at [409, 63] on button "Play" at bounding box center [411, 63] width 35 height 18
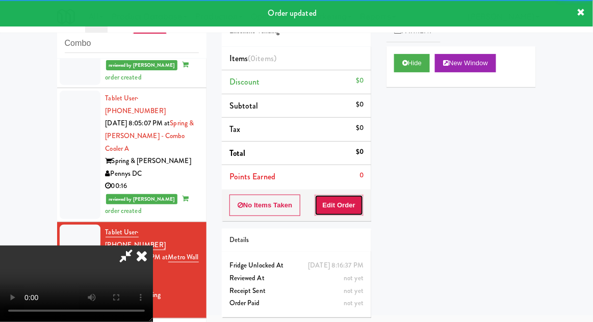
click at [353, 197] on button "Edit Order" at bounding box center [338, 205] width 49 height 21
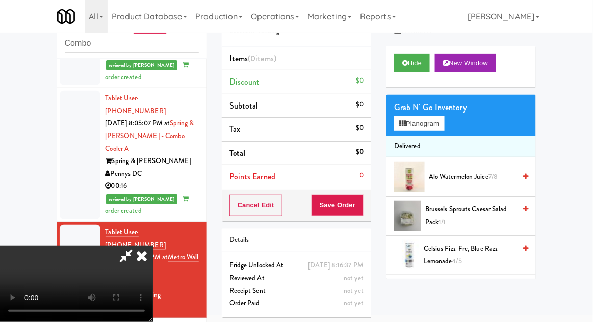
scroll to position [37, 0]
click at [444, 117] on button "Planogram" at bounding box center [419, 123] width 50 height 15
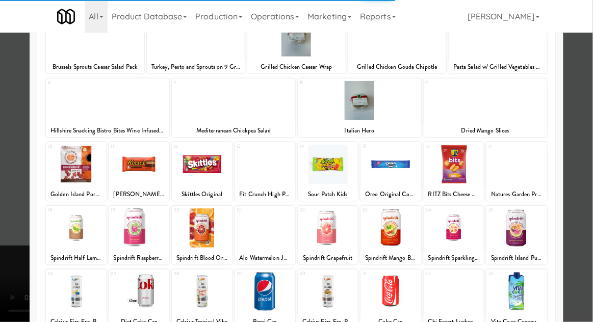
scroll to position [90, 0]
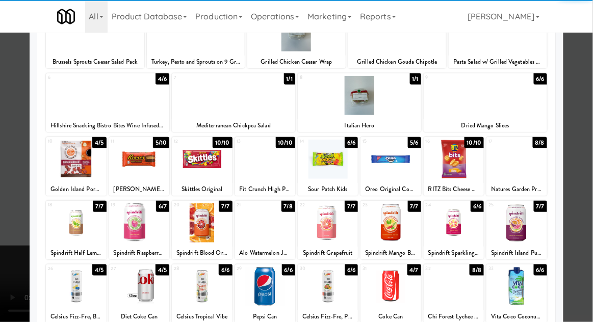
click at [397, 294] on div at bounding box center [390, 286] width 60 height 39
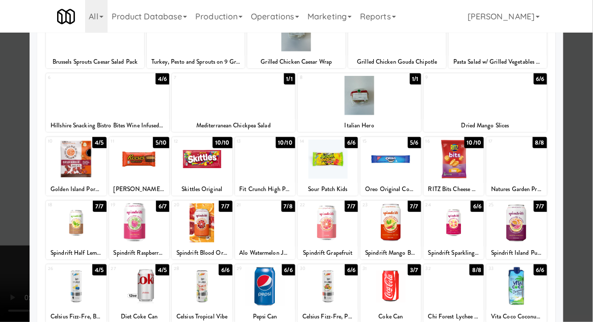
click at [588, 148] on div at bounding box center [296, 161] width 593 height 322
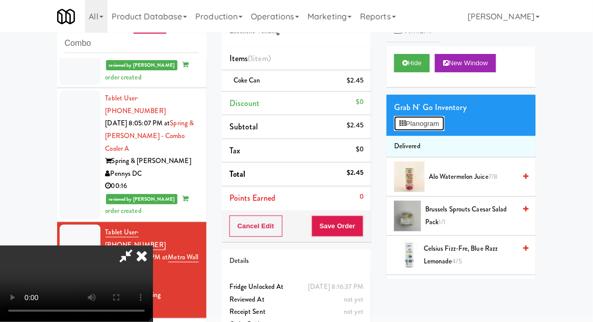
click at [444, 123] on button "Planogram" at bounding box center [419, 123] width 50 height 15
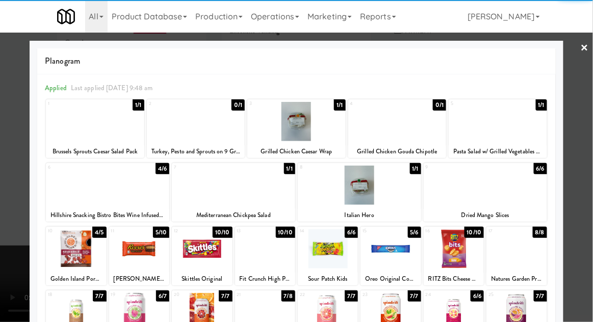
click at [388, 253] on div at bounding box center [390, 248] width 60 height 39
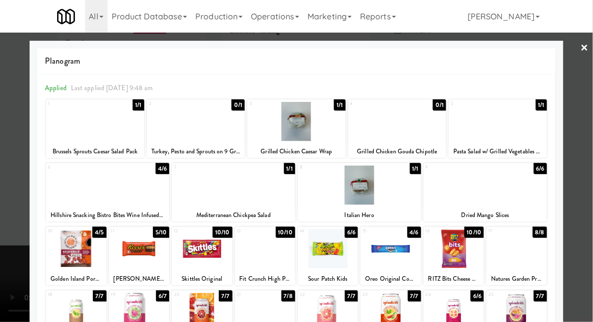
click at [588, 152] on div at bounding box center [296, 161] width 593 height 322
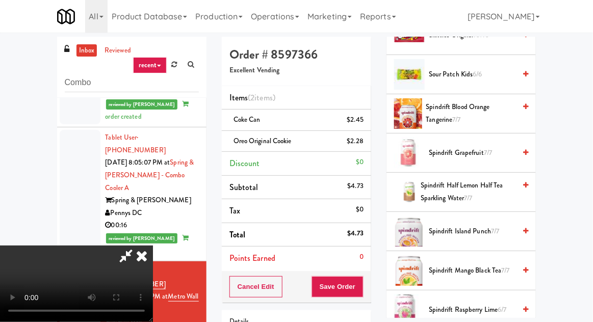
scroll to position [46, 0]
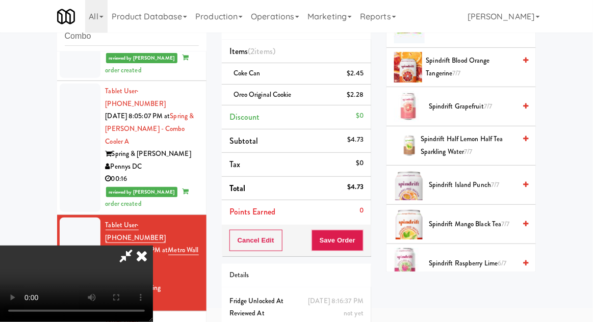
click at [138, 246] on icon at bounding box center [125, 256] width 23 height 20
click at [362, 238] on button "Save Order" at bounding box center [337, 240] width 52 height 21
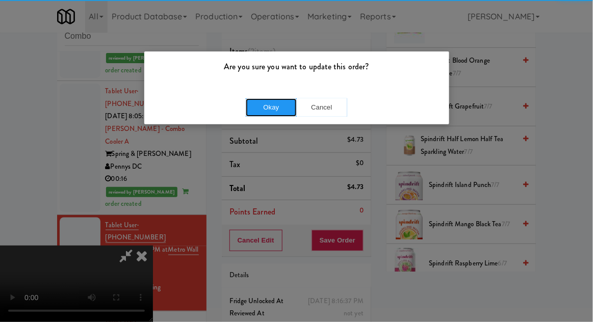
click at [269, 110] on button "Okay" at bounding box center [271, 107] width 51 height 18
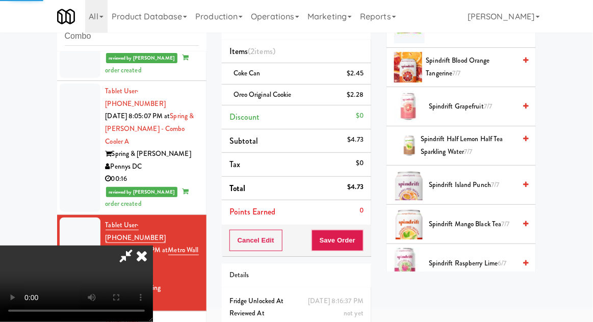
scroll to position [100, 0]
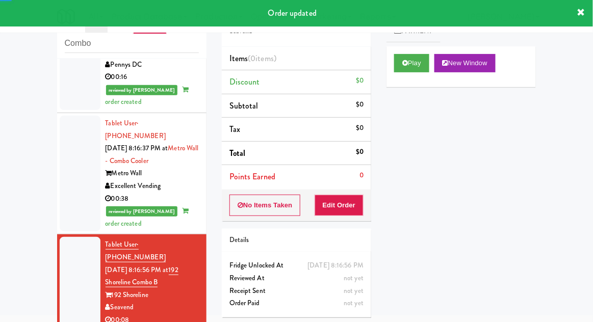
scroll to position [1325, 0]
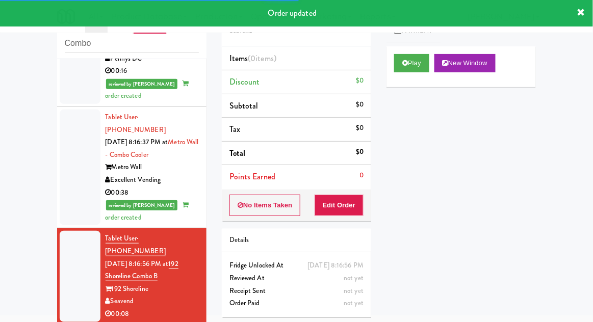
click at [402, 78] on div "Play New Window" at bounding box center [460, 66] width 149 height 41
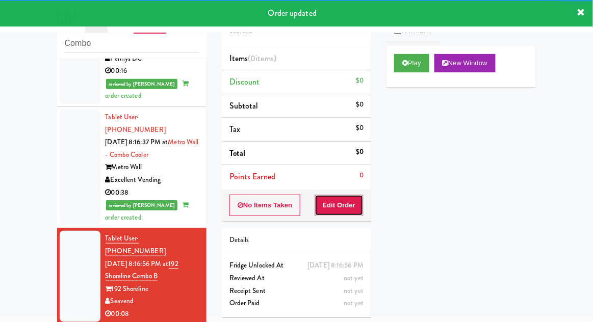
click at [348, 201] on button "Edit Order" at bounding box center [338, 205] width 49 height 21
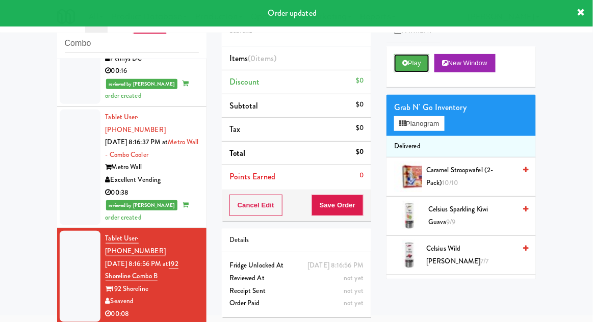
click at [401, 64] on button "Play" at bounding box center [411, 63] width 35 height 18
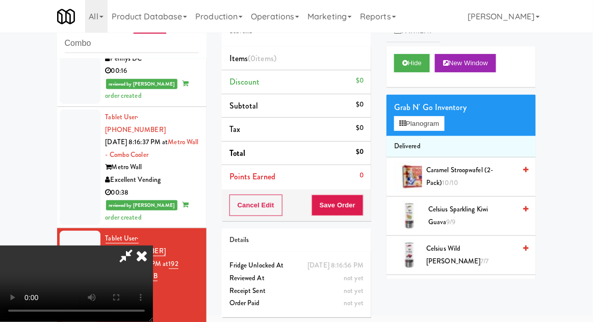
scroll to position [37, 0]
click at [443, 118] on button "Planogram" at bounding box center [419, 123] width 50 height 15
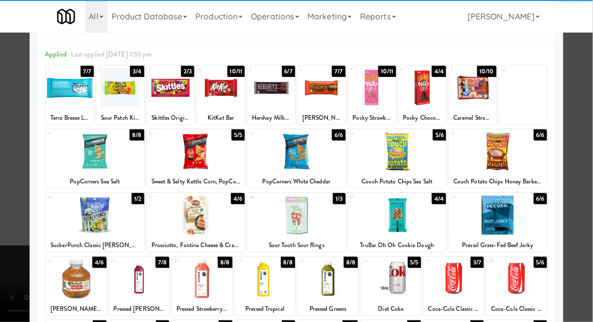
scroll to position [42, 0]
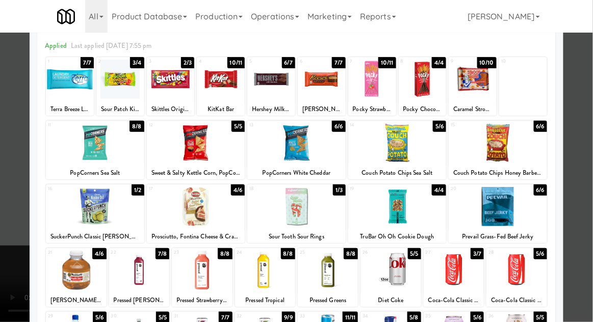
click at [196, 264] on div at bounding box center [202, 270] width 60 height 39
click at [585, 110] on div at bounding box center [296, 161] width 593 height 322
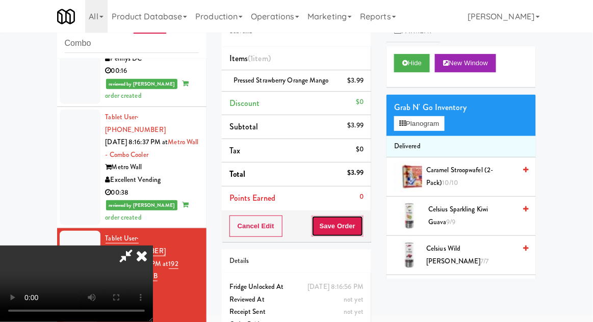
click at [363, 227] on button "Save Order" at bounding box center [337, 226] width 52 height 21
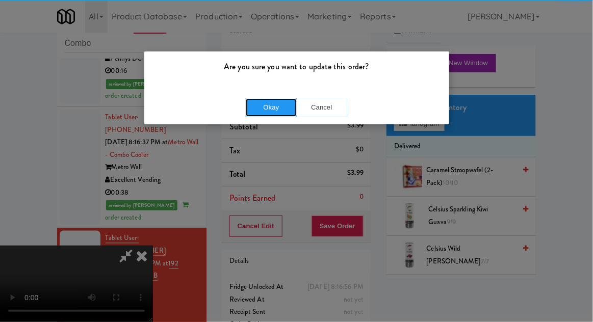
click at [279, 105] on button "Okay" at bounding box center [271, 107] width 51 height 18
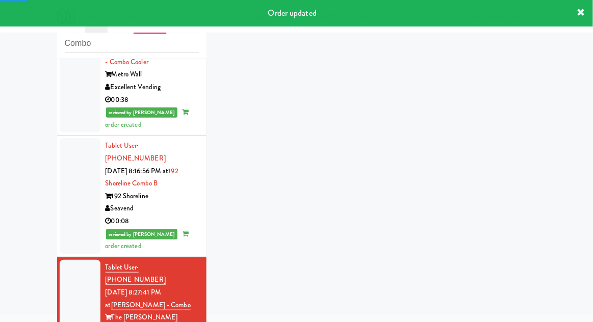
scroll to position [1430, 0]
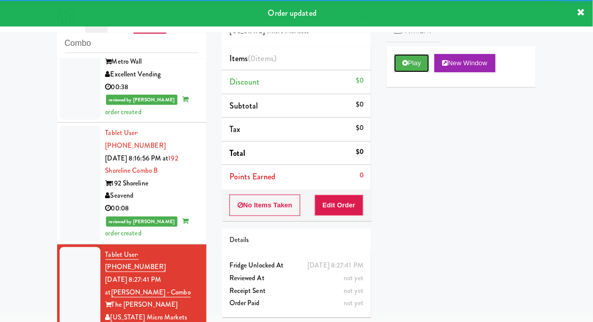
click at [399, 61] on button "Play" at bounding box center [411, 63] width 35 height 18
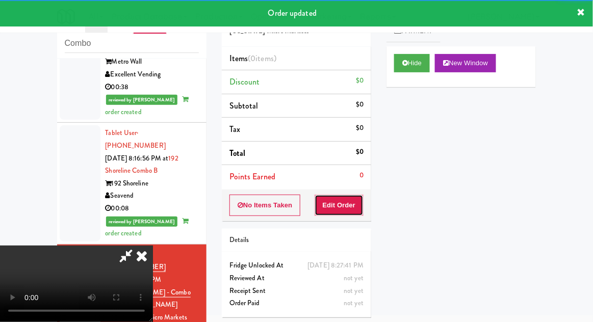
click at [351, 196] on button "Edit Order" at bounding box center [338, 205] width 49 height 21
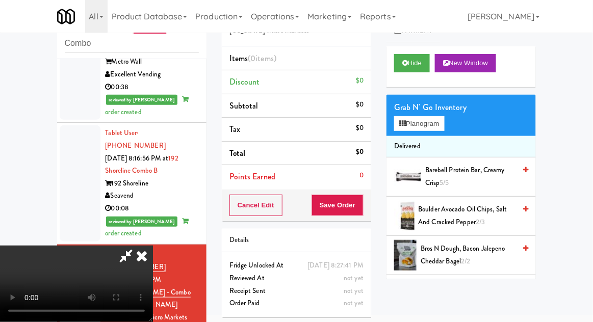
scroll to position [37, 0]
click at [444, 129] on button "Planogram" at bounding box center [419, 123] width 50 height 15
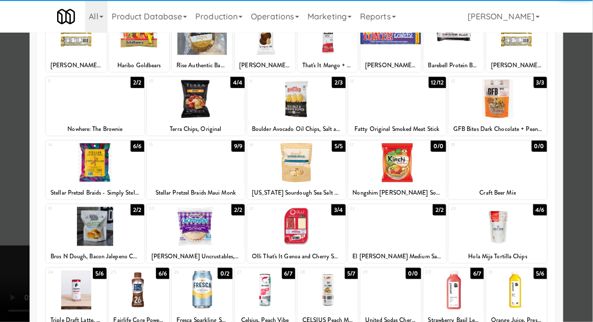
scroll to position [87, 0]
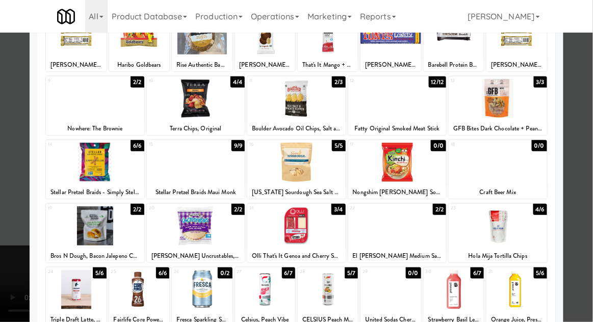
click at [199, 280] on div at bounding box center [202, 289] width 60 height 39
click at [582, 109] on div at bounding box center [296, 161] width 593 height 322
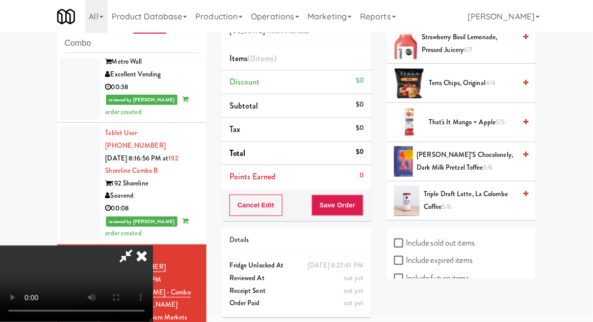
click at [469, 235] on label "Include sold out items" at bounding box center [434, 242] width 81 height 15
click at [406, 240] on input "Include sold out items" at bounding box center [400, 244] width 12 height 8
checkbox input "true"
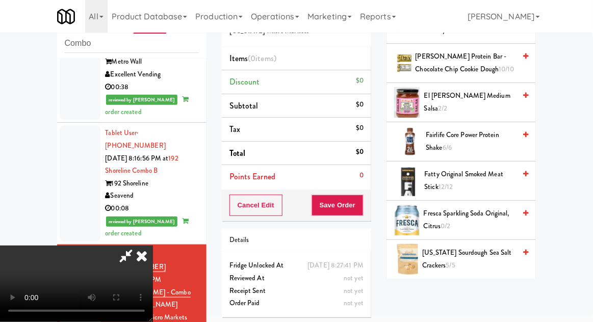
scroll to position [424, 0]
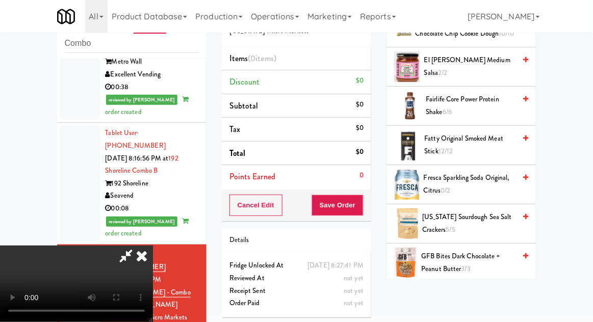
click at [481, 189] on span "Fresca Sparkling Soda Original, Citrus 0/2" at bounding box center [469, 184] width 92 height 25
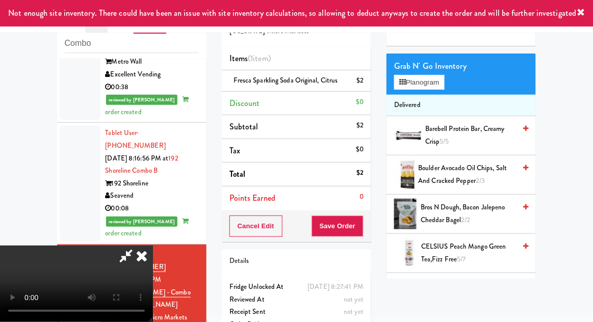
scroll to position [0, 0]
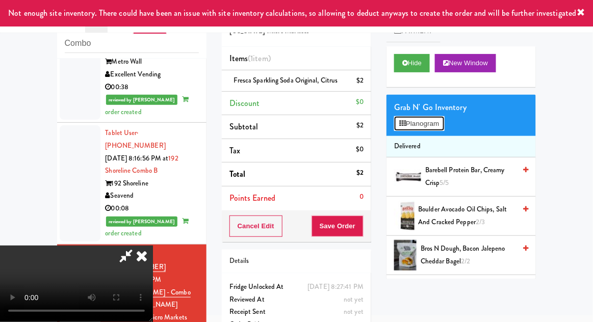
click at [444, 124] on button "Planogram" at bounding box center [419, 123] width 50 height 15
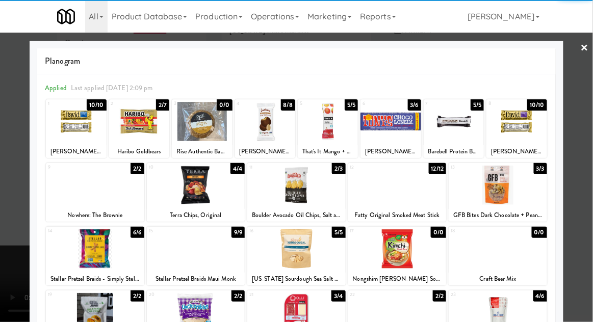
click at [142, 126] on div at bounding box center [139, 121] width 60 height 39
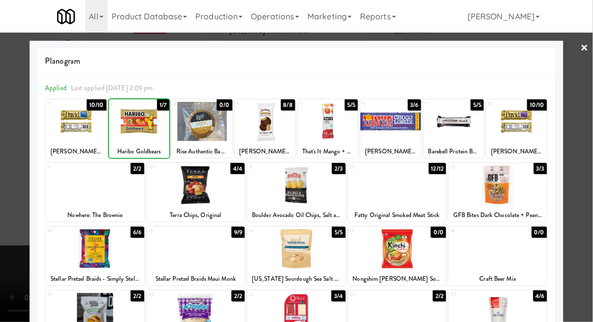
click at [588, 110] on div at bounding box center [296, 161] width 593 height 322
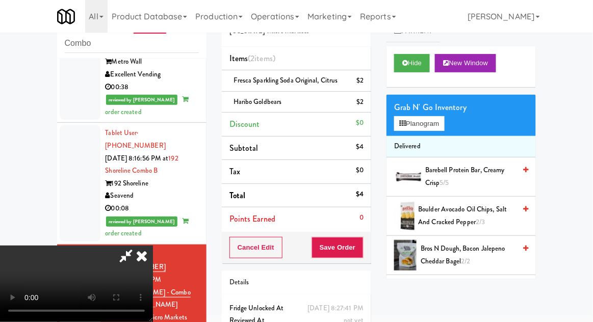
scroll to position [37, 0]
click at [361, 245] on button "Save Order" at bounding box center [337, 247] width 52 height 21
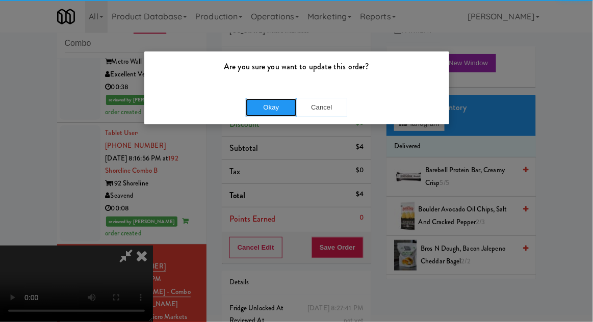
click at [268, 110] on button "Okay" at bounding box center [271, 107] width 51 height 18
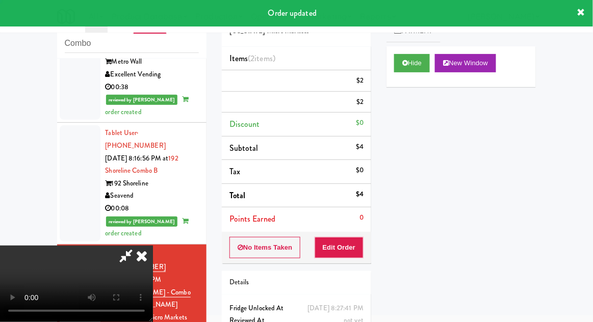
scroll to position [0, 0]
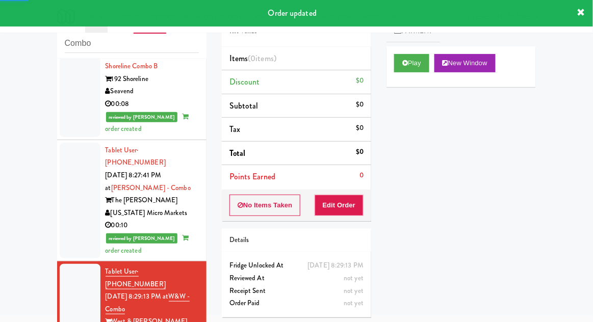
scroll to position [1535, 0]
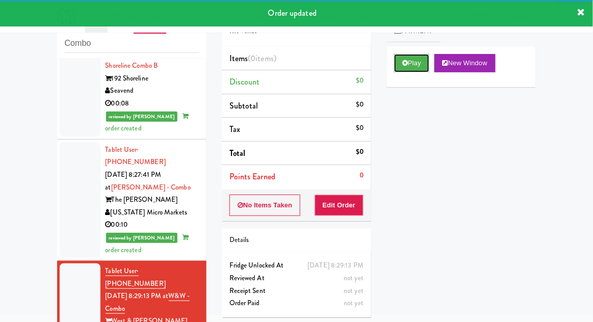
click at [402, 69] on button "Play" at bounding box center [411, 63] width 35 height 18
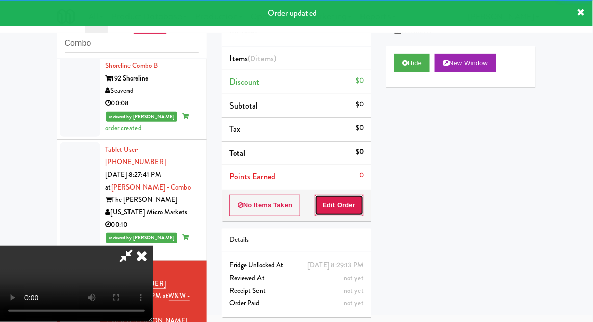
click at [350, 213] on button "Edit Order" at bounding box center [338, 205] width 49 height 21
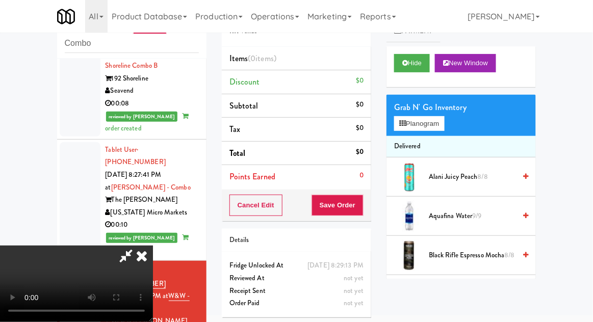
scroll to position [37, 0]
click at [440, 126] on button "Planogram" at bounding box center [419, 123] width 50 height 15
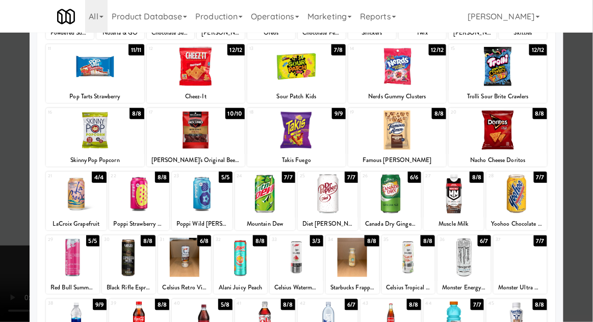
scroll to position [120, 0]
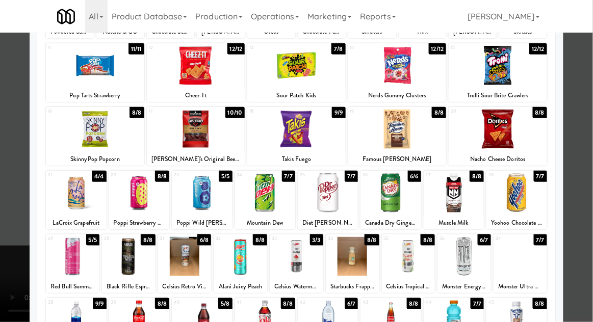
click at [525, 322] on div at bounding box center [516, 320] width 60 height 39
click at [580, 112] on div at bounding box center [296, 161] width 593 height 322
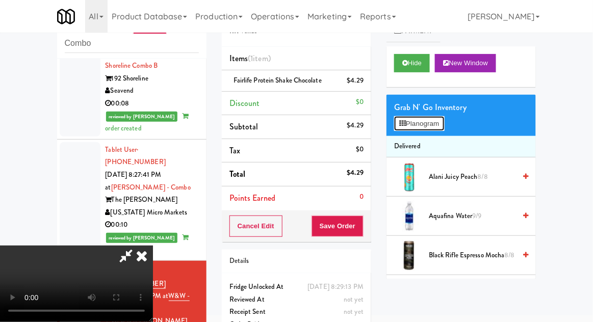
click at [444, 130] on button "Planogram" at bounding box center [419, 123] width 50 height 15
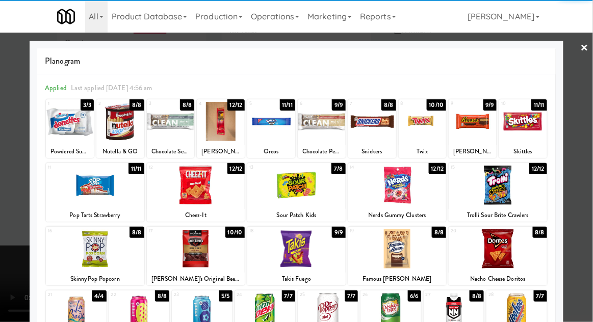
click at [113, 176] on div at bounding box center [95, 185] width 98 height 39
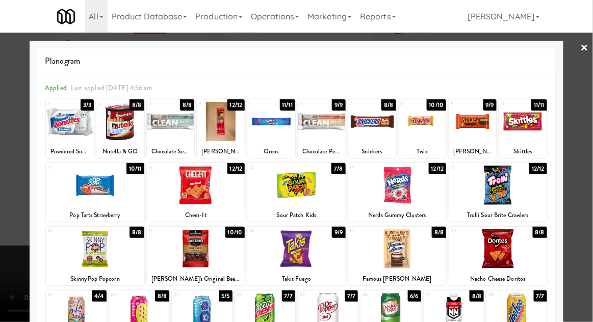
click at [588, 114] on div at bounding box center [296, 161] width 593 height 322
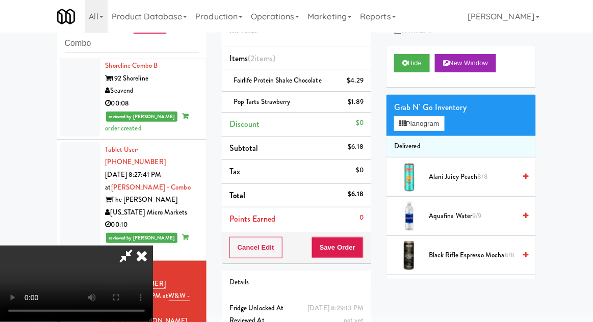
scroll to position [46, 0]
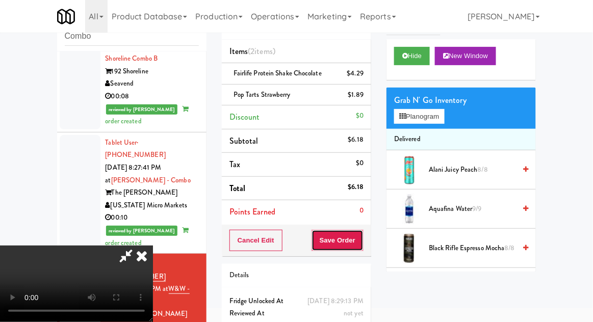
click at [363, 236] on button "Save Order" at bounding box center [337, 240] width 52 height 21
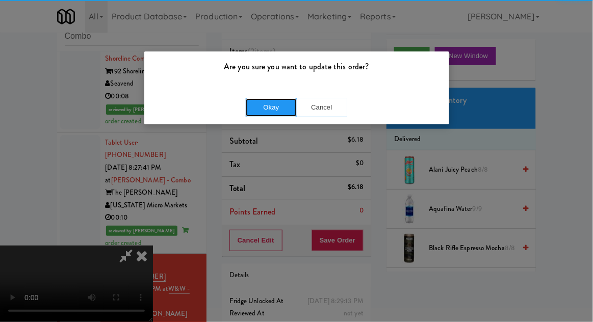
click at [258, 104] on button "Okay" at bounding box center [271, 107] width 51 height 18
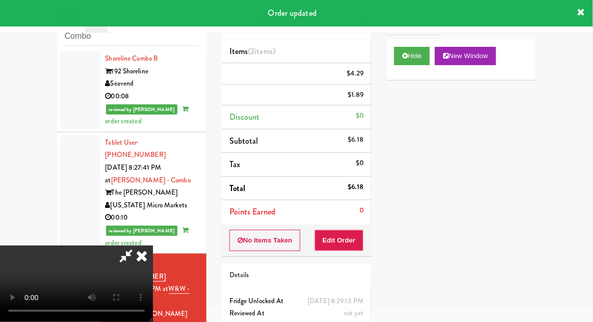
scroll to position [0, 0]
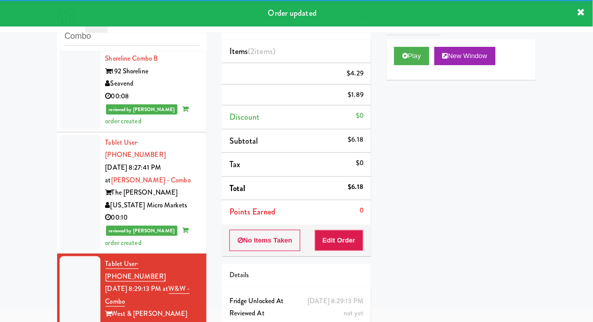
click at [51, 200] on div "inbox reviewed recent all unclear take inventory issue suspicious failed recent…" at bounding box center [131, 177] width 165 height 375
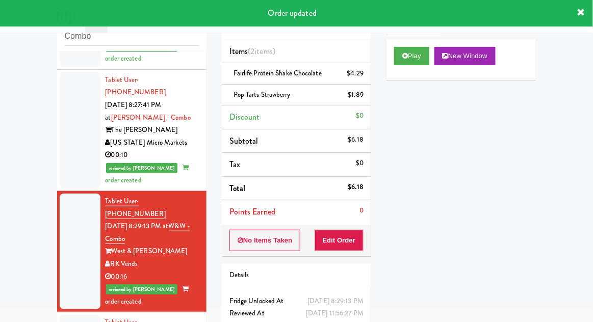
scroll to position [1599, 0]
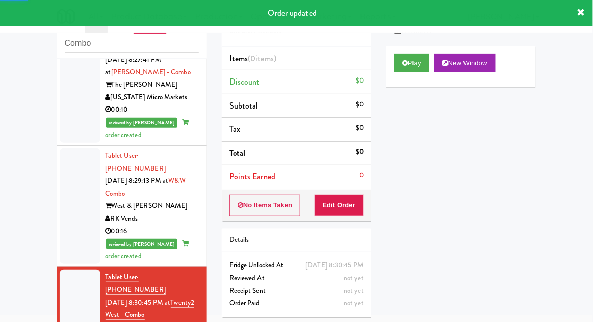
scroll to position [1651, 0]
click at [410, 69] on button "Play" at bounding box center [411, 63] width 35 height 18
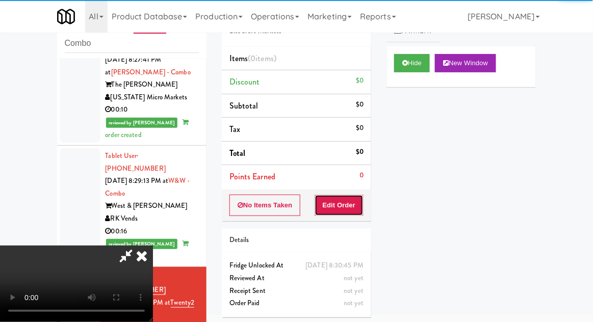
click at [347, 198] on button "Edit Order" at bounding box center [338, 205] width 49 height 21
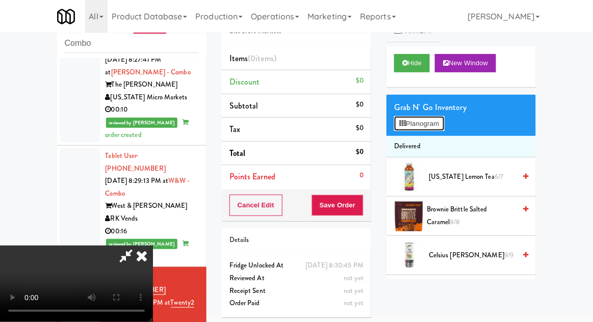
click at [437, 129] on button "Planogram" at bounding box center [419, 123] width 50 height 15
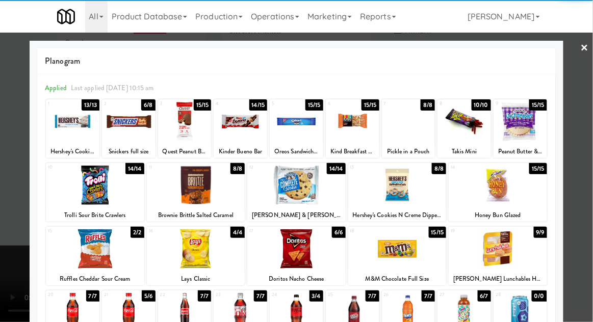
click at [304, 189] on div at bounding box center [296, 185] width 98 height 39
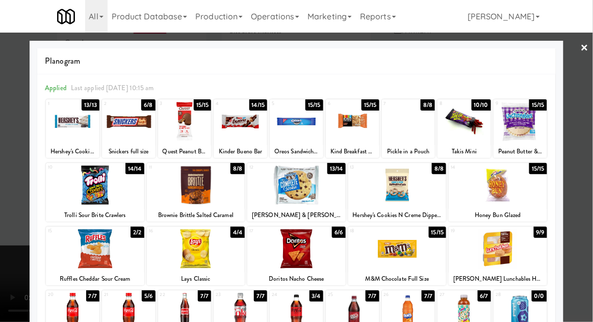
click at [592, 119] on div at bounding box center [296, 161] width 593 height 322
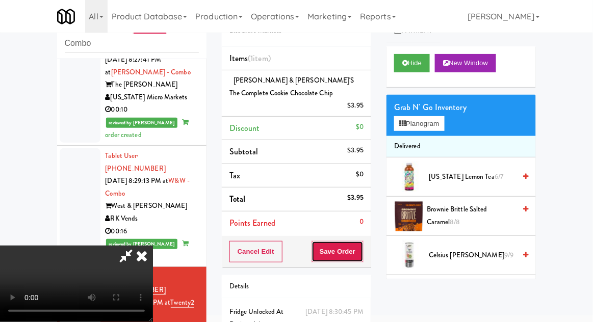
click at [362, 241] on button "Save Order" at bounding box center [337, 251] width 52 height 21
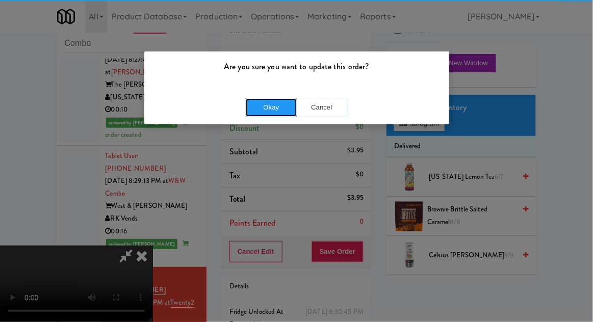
click at [279, 104] on button "Okay" at bounding box center [271, 107] width 51 height 18
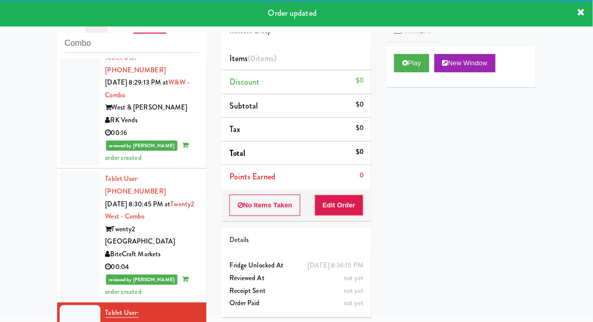
scroll to position [1750, 0]
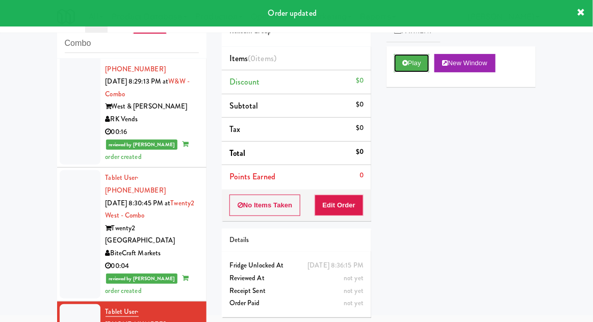
click at [412, 63] on button "Play" at bounding box center [411, 63] width 35 height 18
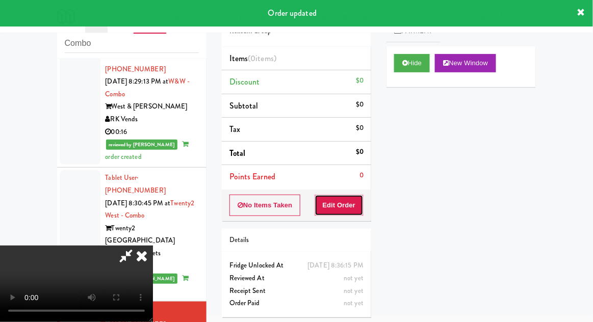
click at [350, 198] on button "Edit Order" at bounding box center [338, 205] width 49 height 21
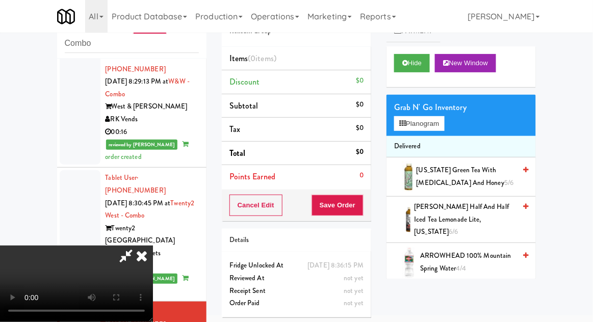
scroll to position [37, 0]
click at [440, 123] on button "Planogram" at bounding box center [419, 123] width 50 height 15
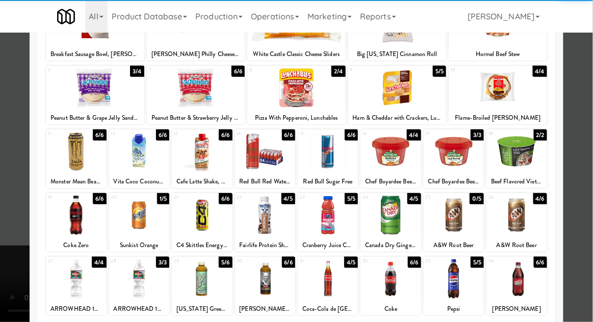
scroll to position [100, 0]
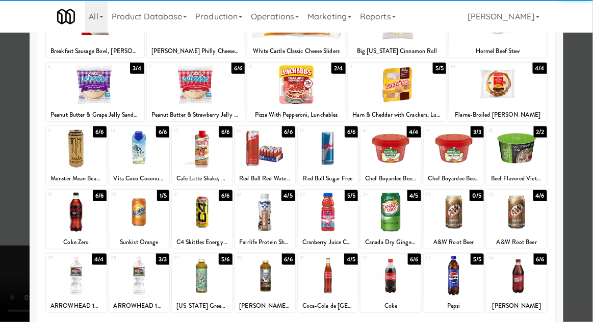
click at [400, 218] on div at bounding box center [390, 212] width 60 height 39
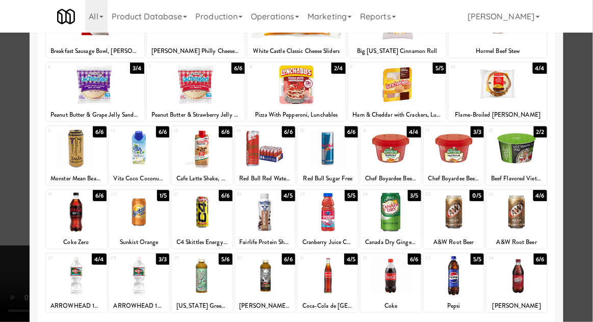
click at [588, 121] on div at bounding box center [296, 161] width 593 height 322
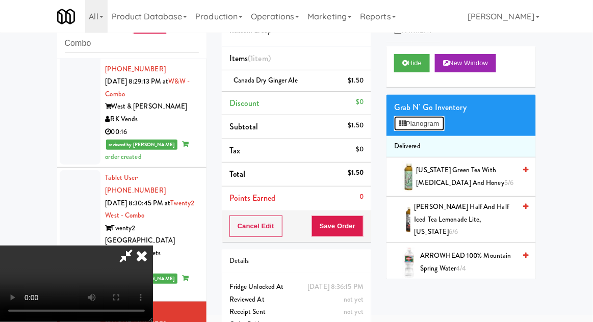
click at [439, 128] on button "Planogram" at bounding box center [419, 123] width 50 height 15
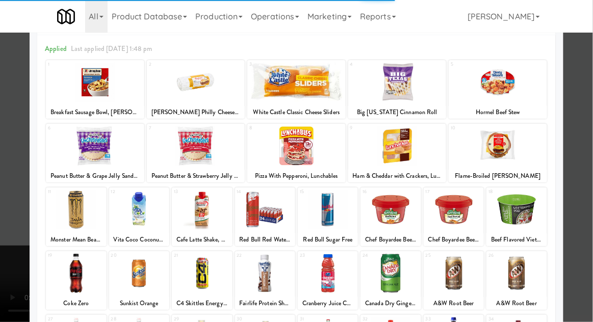
scroll to position [84, 0]
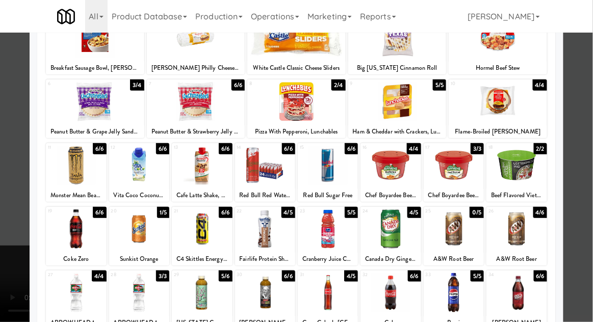
click at [151, 176] on div at bounding box center [139, 165] width 60 height 39
click at [585, 119] on div at bounding box center [296, 161] width 593 height 322
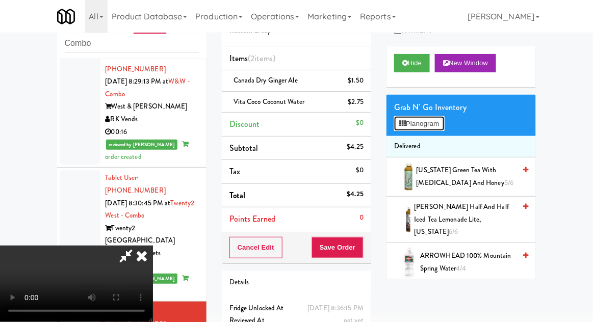
click at [443, 129] on button "Planogram" at bounding box center [419, 123] width 50 height 15
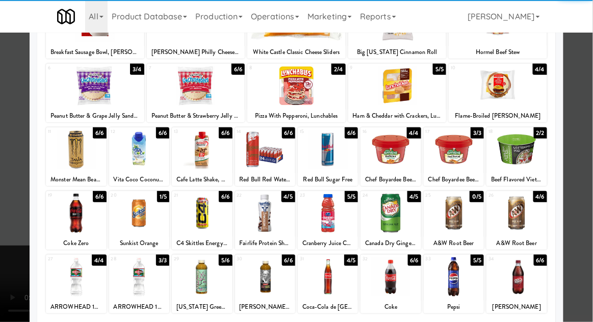
scroll to position [99, 0]
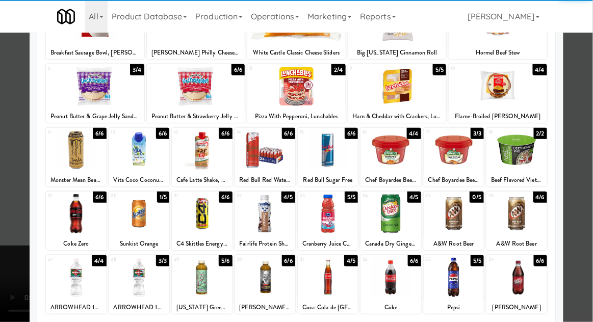
click at [327, 273] on div at bounding box center [328, 277] width 60 height 39
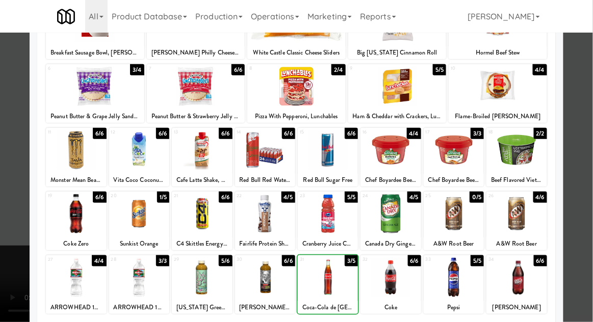
click at [587, 127] on div at bounding box center [296, 161] width 593 height 322
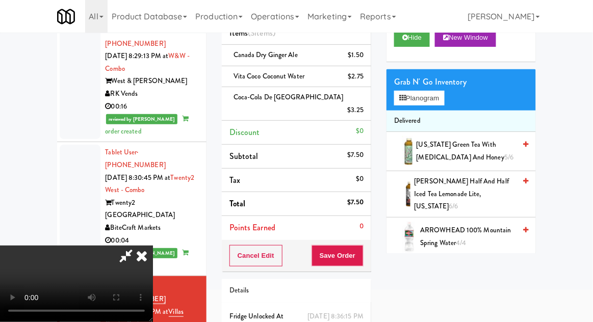
scroll to position [68, 0]
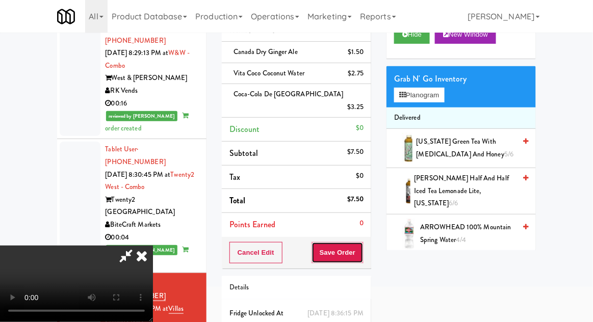
click at [359, 242] on button "Save Order" at bounding box center [337, 252] width 52 height 21
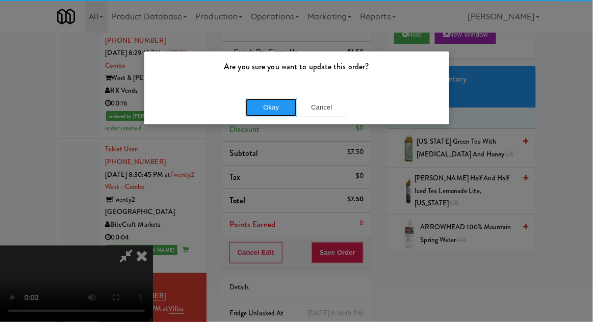
click at [252, 99] on button "Okay" at bounding box center [271, 107] width 51 height 18
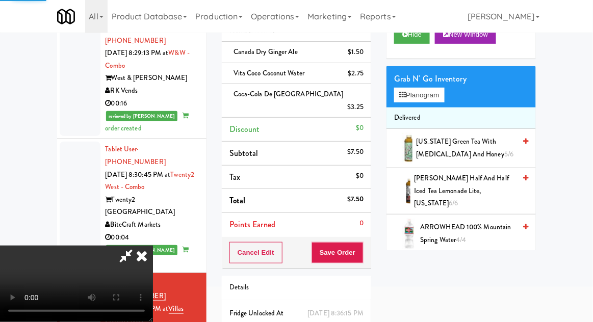
scroll to position [0, 0]
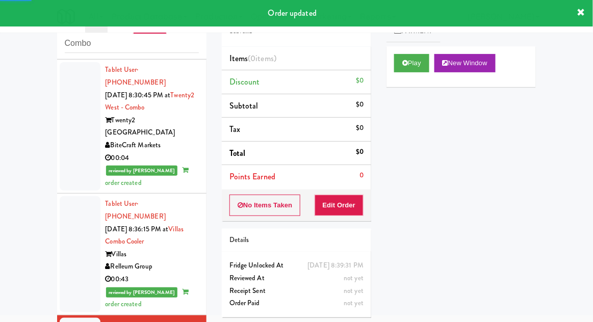
scroll to position [1859, 0]
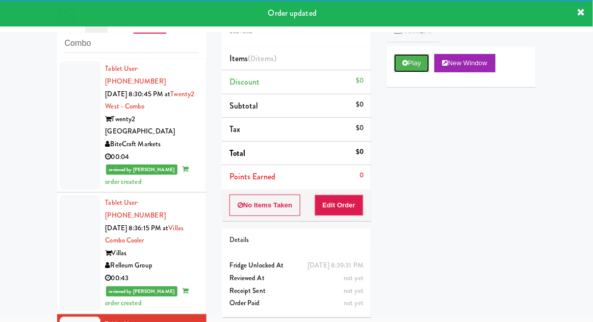
click at [394, 65] on button "Play" at bounding box center [411, 63] width 35 height 18
click at [342, 202] on button "Edit Order" at bounding box center [338, 205] width 49 height 21
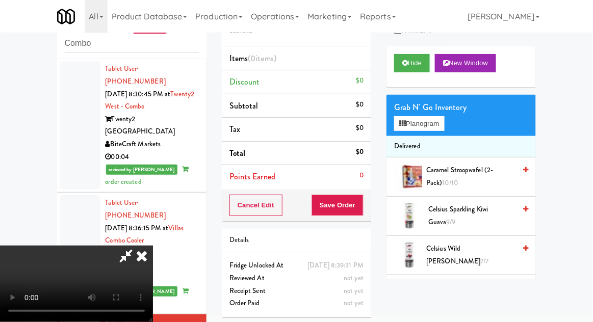
scroll to position [0, 0]
click at [439, 122] on button "Planogram" at bounding box center [419, 123] width 50 height 15
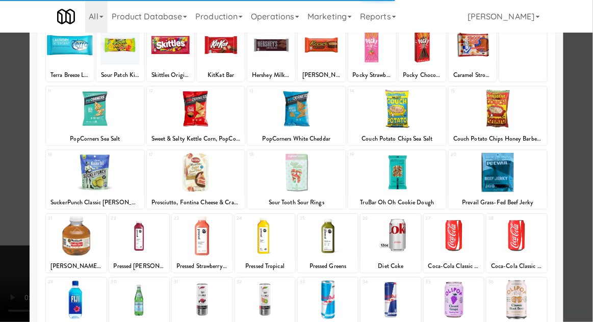
scroll to position [92, 0]
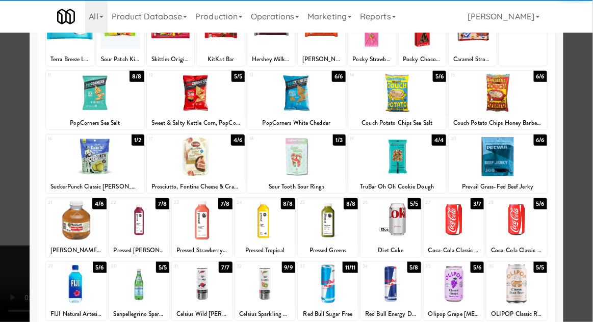
click at [67, 286] on div at bounding box center [76, 283] width 60 height 39
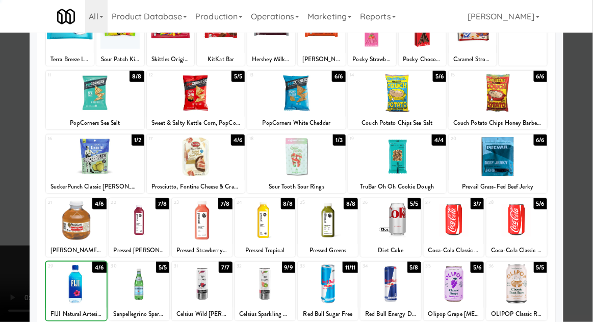
click at [588, 120] on div at bounding box center [296, 161] width 593 height 322
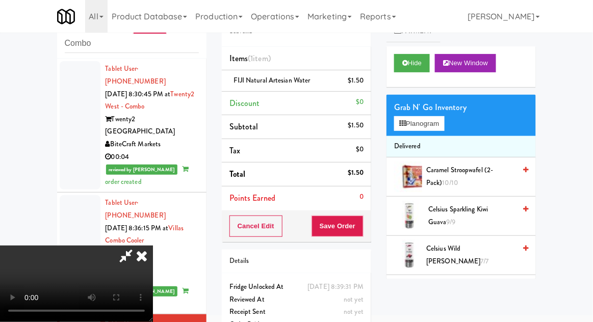
scroll to position [37, 0]
click at [440, 123] on button "Planogram" at bounding box center [419, 123] width 50 height 15
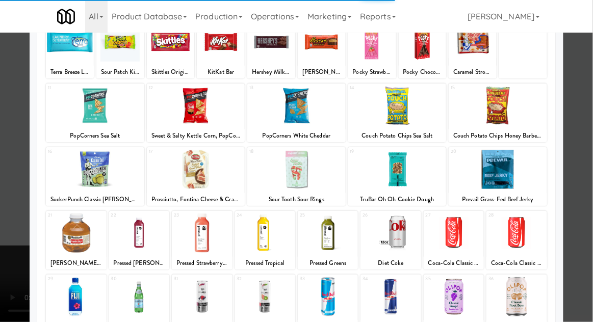
scroll to position [79, 0]
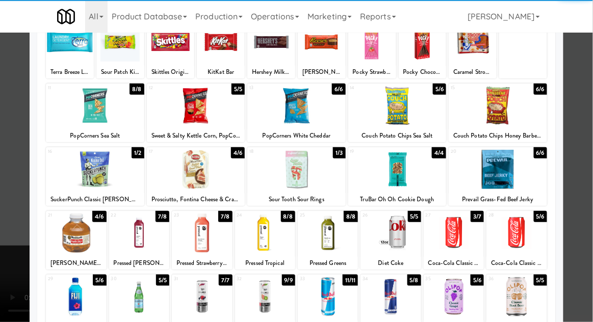
click at [398, 298] on div at bounding box center [390, 296] width 60 height 39
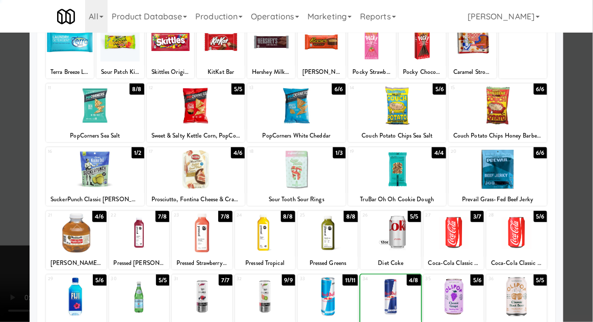
click at [592, 120] on div at bounding box center [296, 161] width 593 height 322
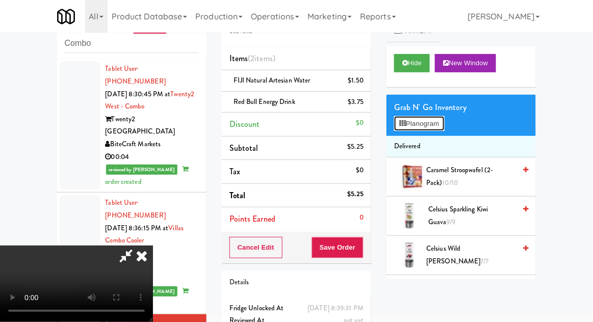
click at [444, 128] on button "Planogram" at bounding box center [419, 123] width 50 height 15
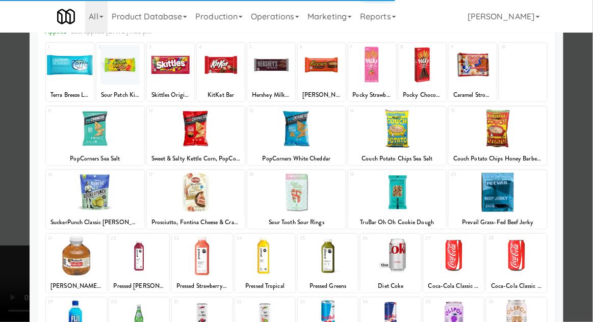
scroll to position [98, 0]
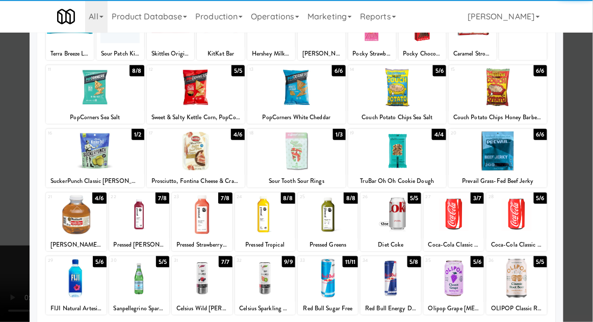
click at [453, 216] on div at bounding box center [453, 214] width 60 height 39
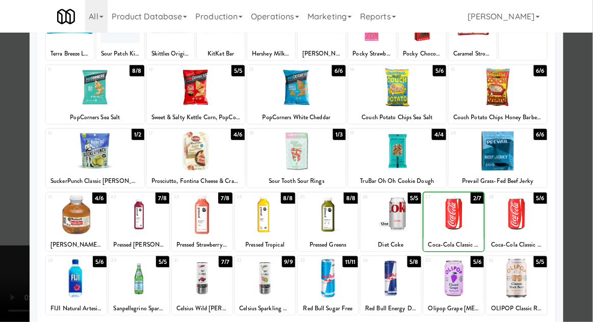
click at [587, 129] on div at bounding box center [296, 161] width 593 height 322
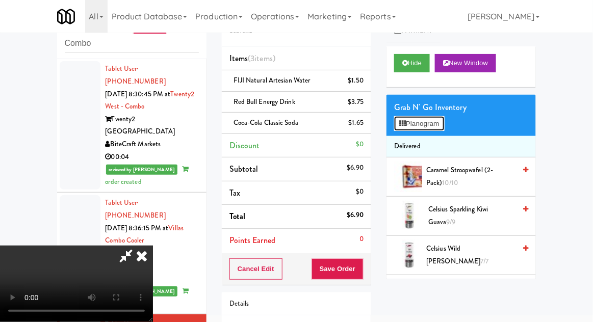
click at [440, 127] on button "Planogram" at bounding box center [419, 123] width 50 height 15
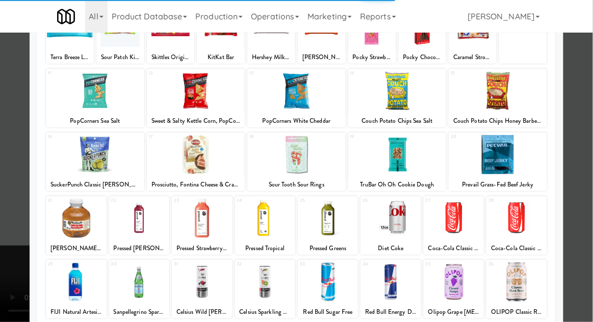
scroll to position [92, 0]
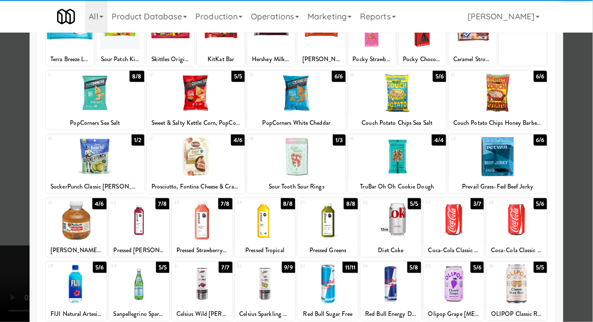
click at [461, 225] on div at bounding box center [453, 220] width 60 height 39
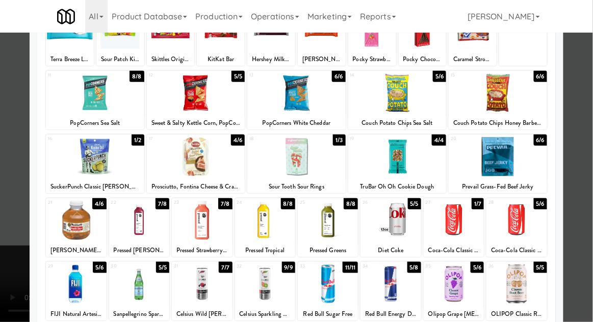
click at [588, 129] on div at bounding box center [296, 161] width 593 height 322
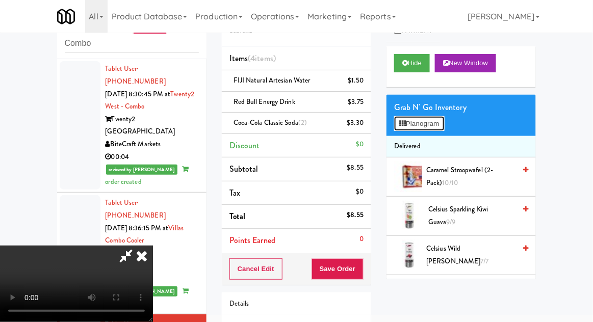
click at [441, 118] on button "Planogram" at bounding box center [419, 123] width 50 height 15
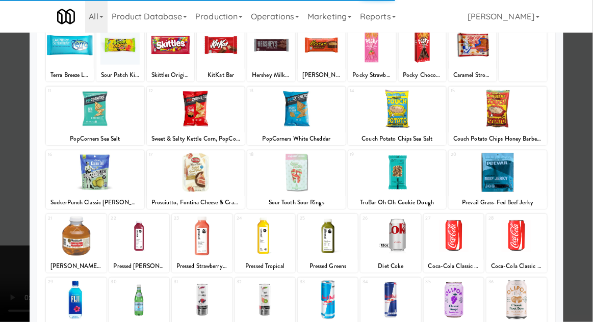
scroll to position [115, 0]
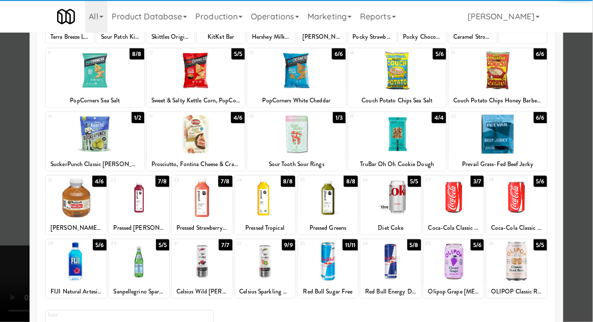
click at [453, 262] on div at bounding box center [453, 261] width 60 height 39
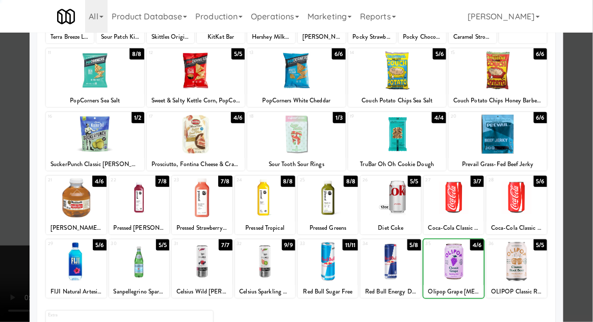
click at [589, 131] on div at bounding box center [296, 161] width 593 height 322
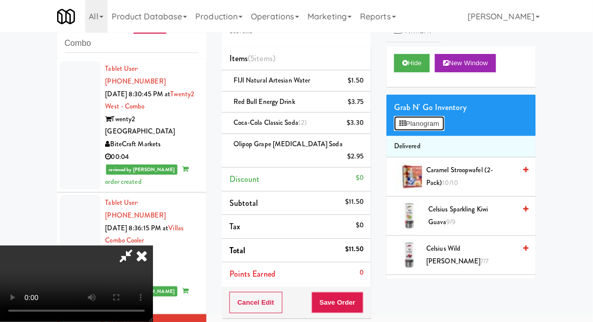
click at [444, 125] on button "Planogram" at bounding box center [419, 123] width 50 height 15
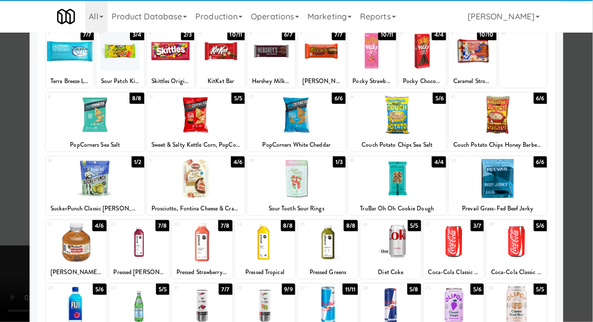
scroll to position [70, 0]
click at [83, 303] on div at bounding box center [76, 305] width 60 height 39
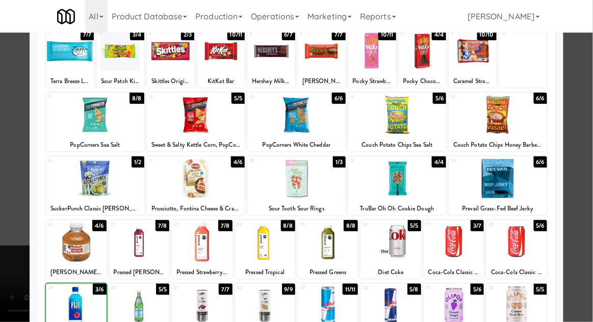
click at [584, 139] on div at bounding box center [296, 161] width 593 height 322
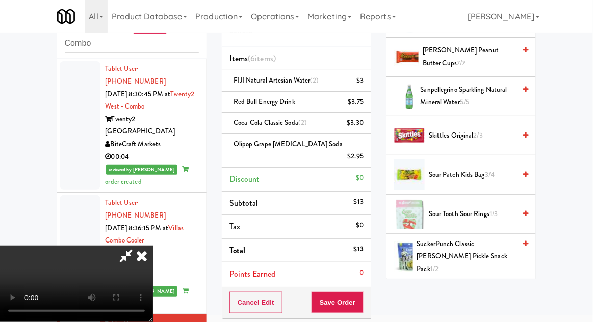
scroll to position [1142, 0]
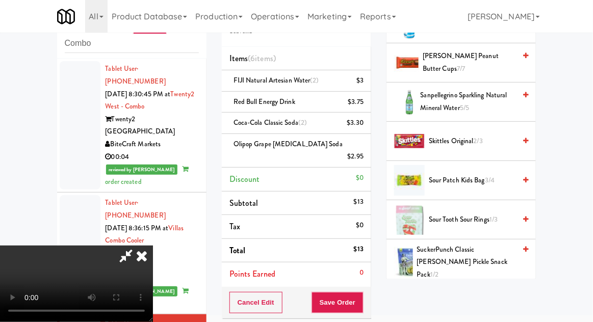
click at [492, 135] on span "Skittles Original 2/3" at bounding box center [472, 141] width 87 height 13
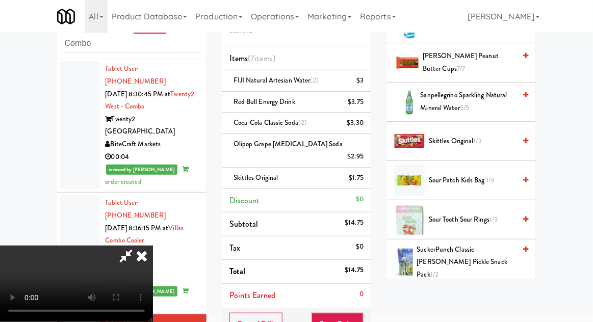
scroll to position [37, 0]
click at [358, 313] on button "Save Order" at bounding box center [337, 323] width 52 height 21
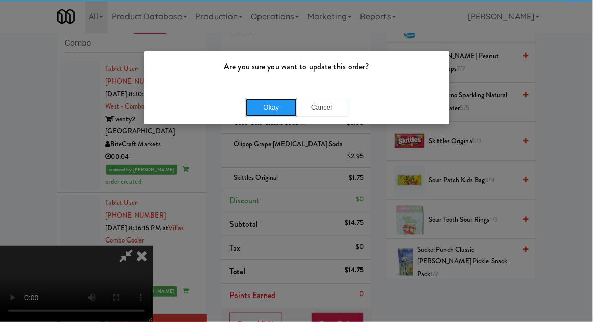
click at [263, 111] on button "Okay" at bounding box center [271, 107] width 51 height 18
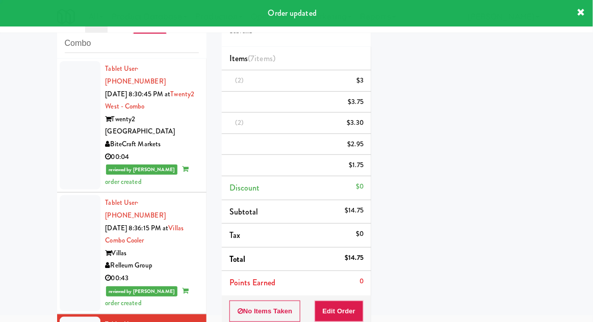
scroll to position [0, 0]
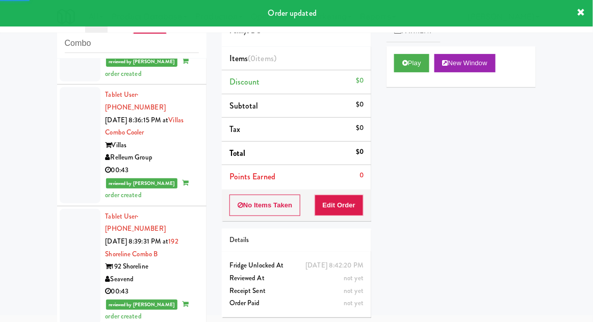
scroll to position [1970, 0]
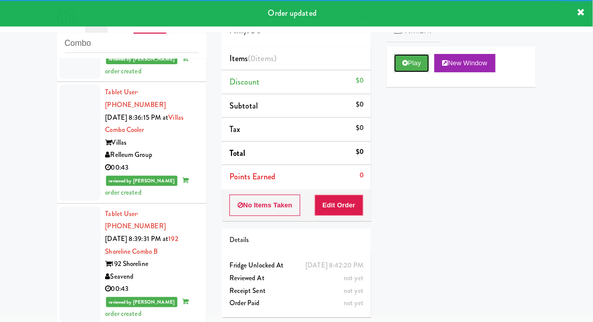
click at [403, 60] on icon at bounding box center [405, 63] width 6 height 7
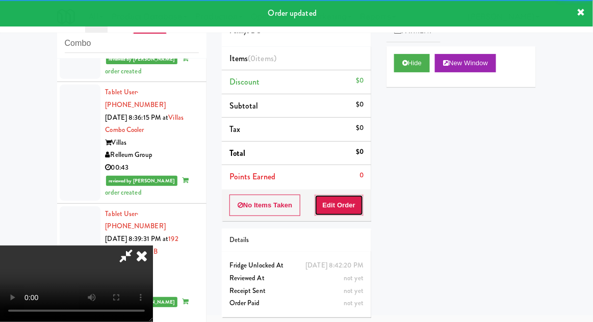
click at [346, 207] on button "Edit Order" at bounding box center [338, 205] width 49 height 21
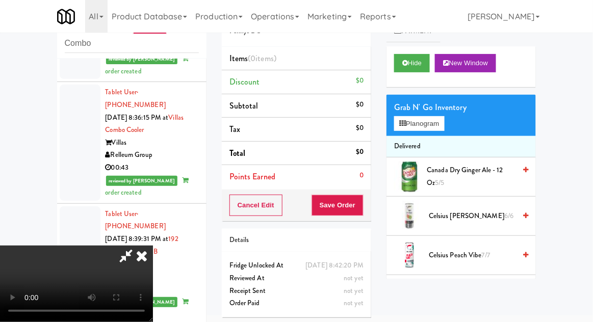
scroll to position [0, 0]
click at [443, 119] on button "Planogram" at bounding box center [419, 123] width 50 height 15
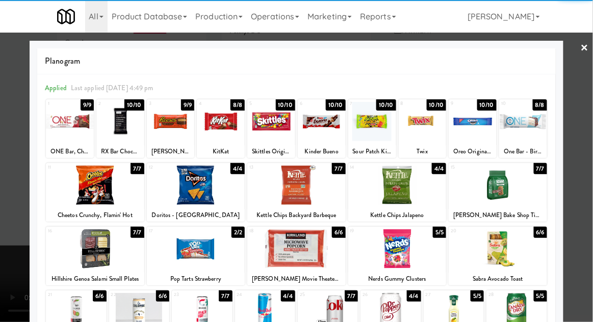
click at [475, 127] on div at bounding box center [472, 121] width 48 height 39
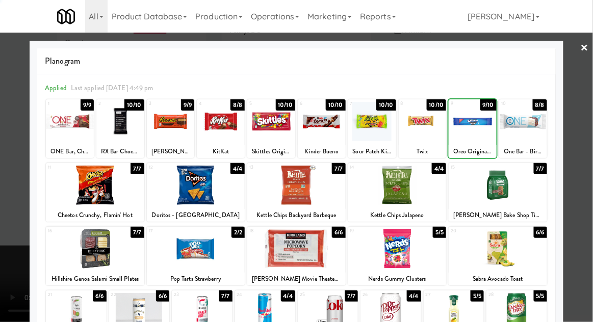
click at [587, 127] on div at bounding box center [296, 161] width 593 height 322
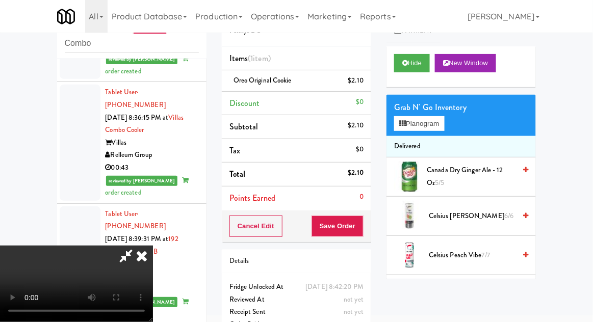
scroll to position [37, 0]
click at [437, 126] on button "Planogram" at bounding box center [419, 123] width 50 height 15
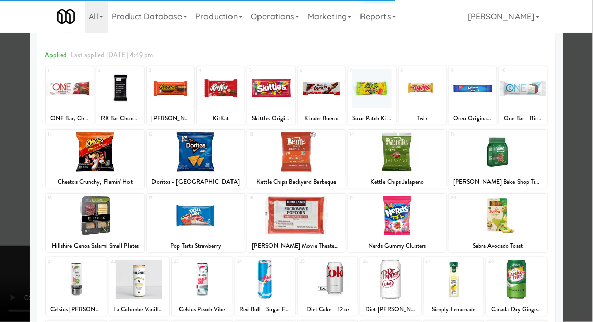
scroll to position [78, 0]
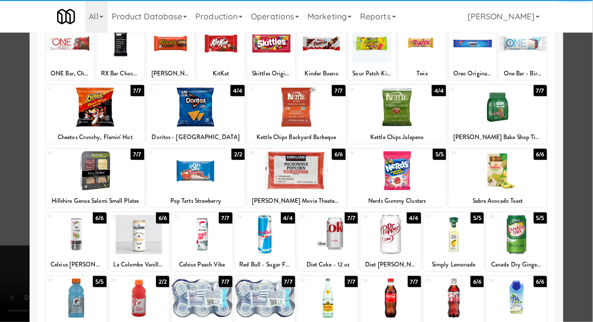
click at [71, 300] on div at bounding box center [76, 298] width 60 height 39
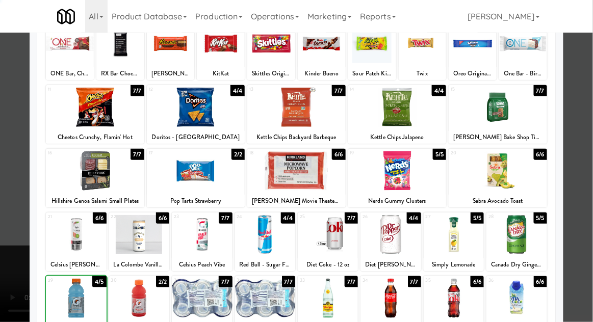
click at [586, 131] on div at bounding box center [296, 161] width 593 height 322
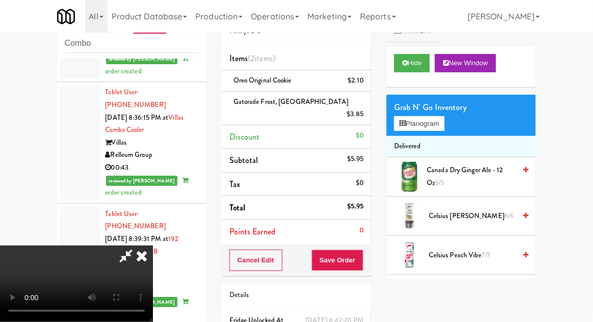
scroll to position [46, 0]
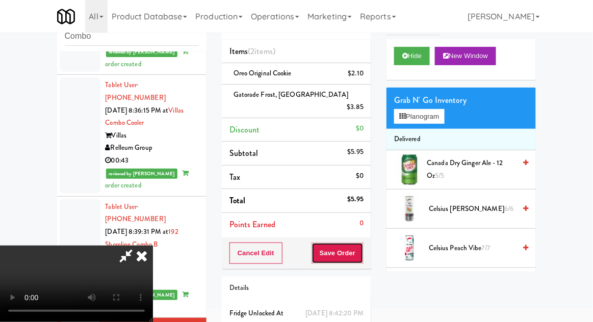
click at [361, 243] on button "Save Order" at bounding box center [337, 253] width 52 height 21
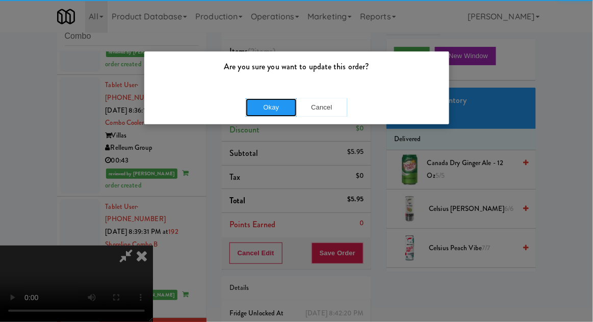
click at [270, 101] on button "Okay" at bounding box center [271, 107] width 51 height 18
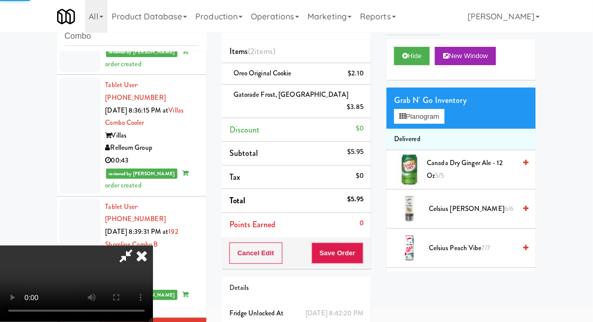
scroll to position [0, 0]
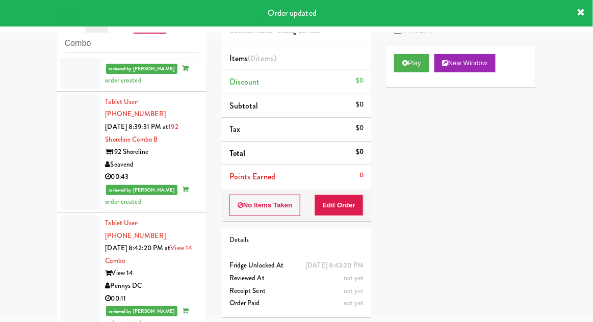
scroll to position [2084, 0]
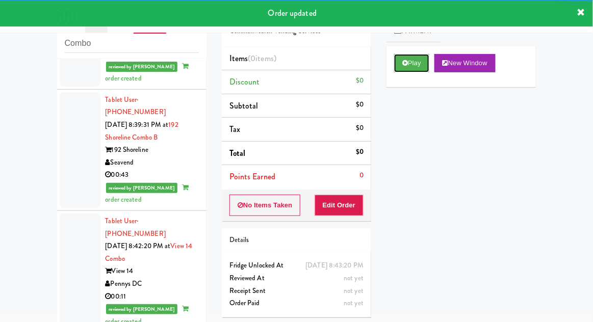
click at [401, 70] on button "Play" at bounding box center [411, 63] width 35 height 18
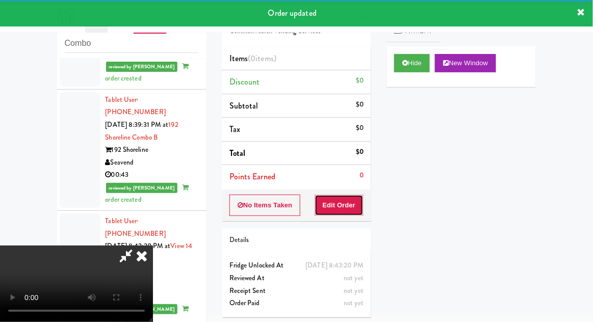
click at [342, 205] on button "Edit Order" at bounding box center [338, 205] width 49 height 21
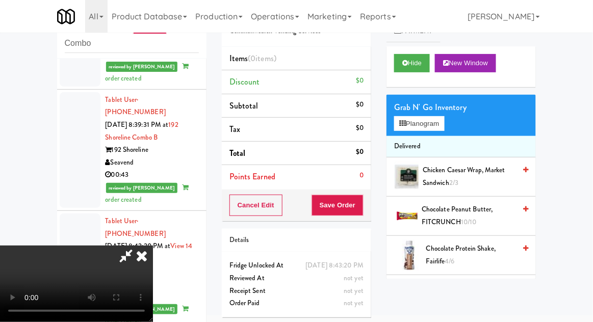
scroll to position [0, 0]
click at [442, 125] on button "Planogram" at bounding box center [419, 123] width 50 height 15
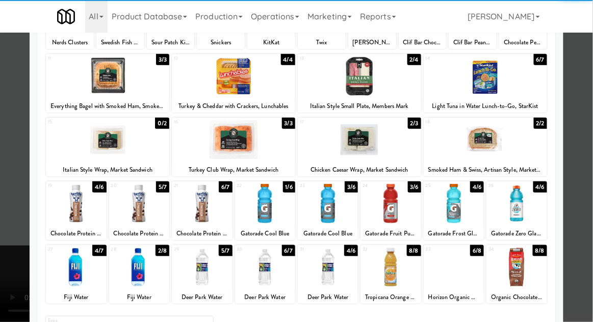
scroll to position [117, 0]
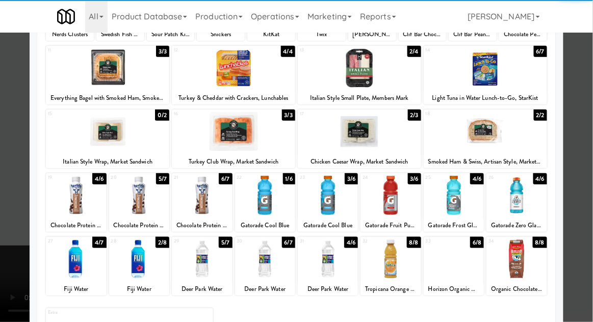
click at [525, 185] on div at bounding box center [516, 195] width 60 height 39
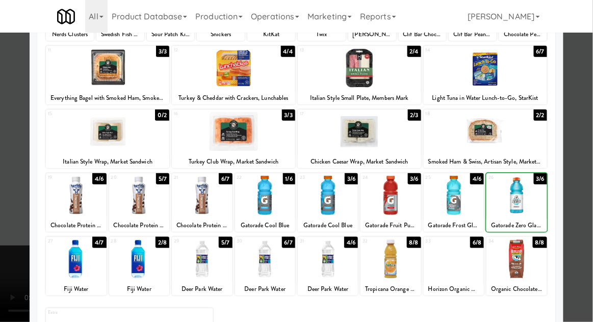
click at [578, 162] on div at bounding box center [296, 161] width 593 height 322
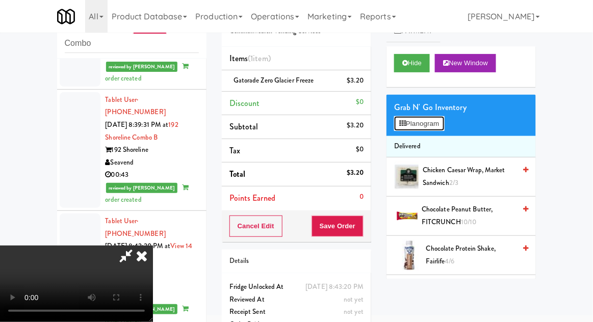
click at [444, 127] on button "Planogram" at bounding box center [419, 123] width 50 height 15
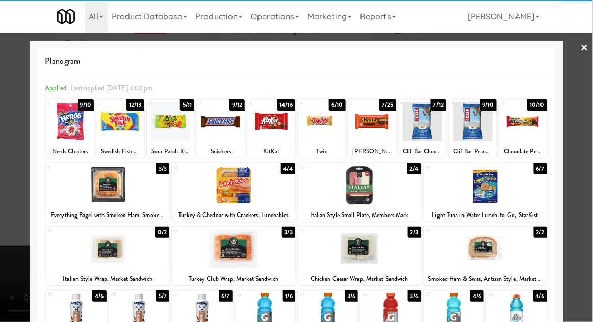
click at [472, 131] on div at bounding box center [472, 121] width 48 height 39
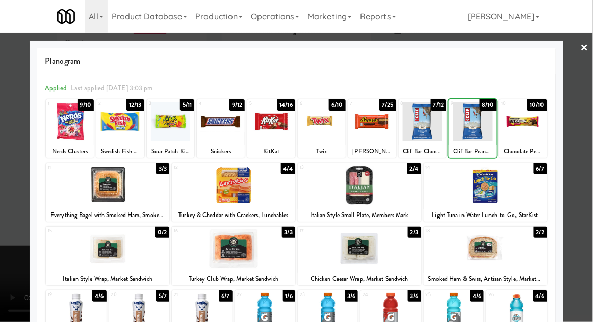
click at [475, 129] on div at bounding box center [472, 121] width 48 height 39
click at [588, 125] on div at bounding box center [296, 161] width 593 height 322
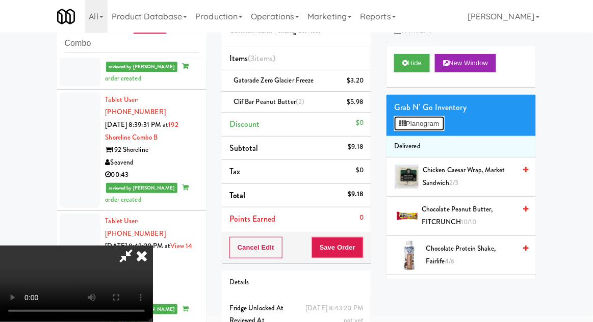
click at [406, 124] on button "Planogram" at bounding box center [419, 123] width 50 height 15
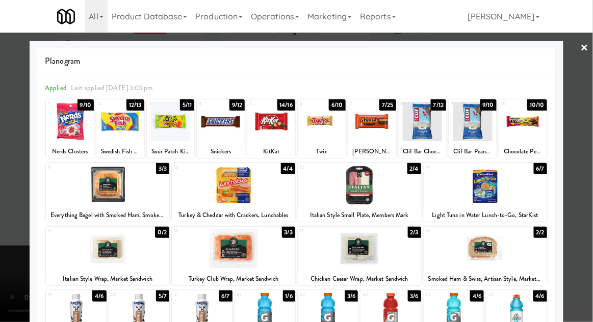
click at [422, 134] on div at bounding box center [423, 121] width 48 height 39
click at [420, 134] on div at bounding box center [423, 121] width 48 height 39
click at [589, 124] on div at bounding box center [296, 161] width 593 height 322
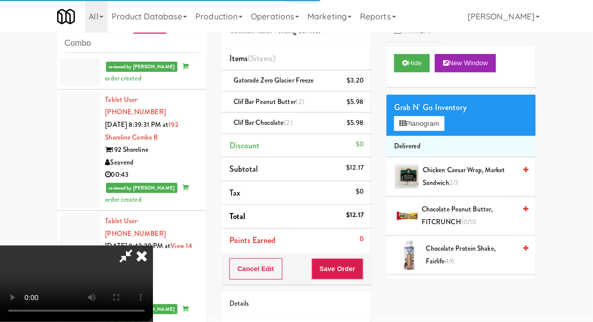
click at [138, 246] on icon at bounding box center [125, 256] width 23 height 20
click at [279, 102] on span "Clif Bar Peanut Butter (2)" at bounding box center [268, 102] width 71 height 10
click at [365, 107] on icon at bounding box center [364, 105] width 5 height 7
click at [363, 104] on icon at bounding box center [364, 105] width 5 height 7
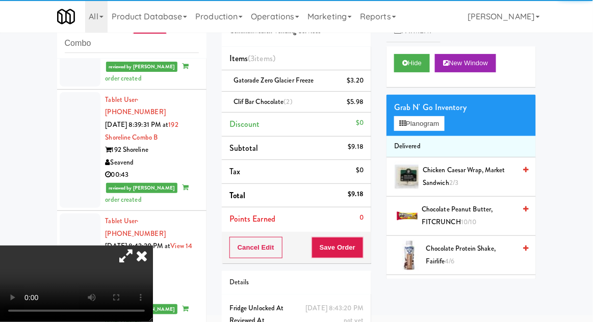
click at [138, 246] on icon at bounding box center [125, 256] width 23 height 20
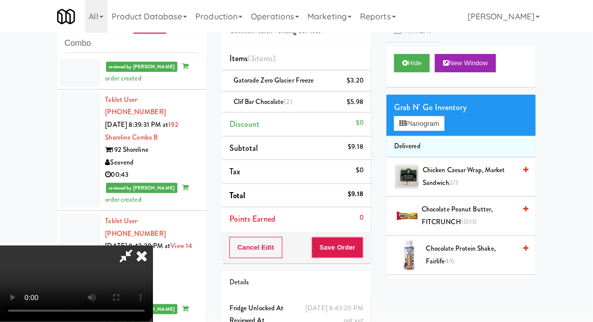
scroll to position [37, 0]
click at [361, 255] on button "Save Order" at bounding box center [337, 247] width 52 height 21
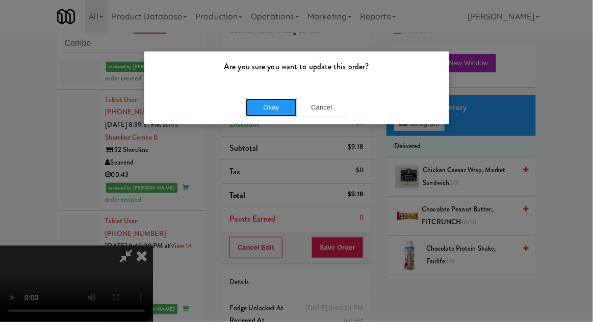
click at [276, 106] on button "Okay" at bounding box center [271, 107] width 51 height 18
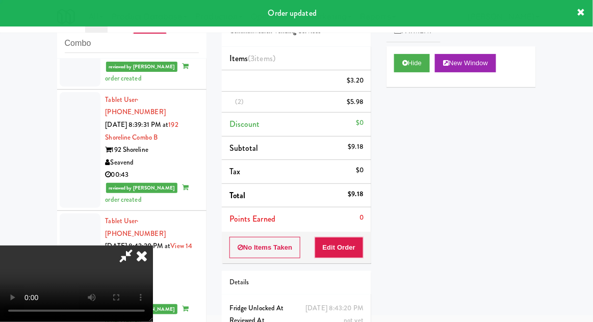
scroll to position [0, 0]
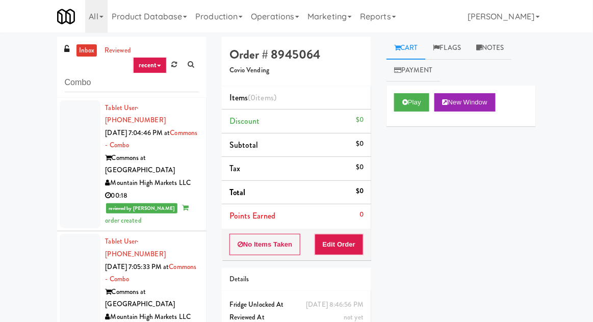
click at [78, 44] on link "inbox" at bounding box center [86, 50] width 21 height 13
